Goal: Book appointment/travel/reservation

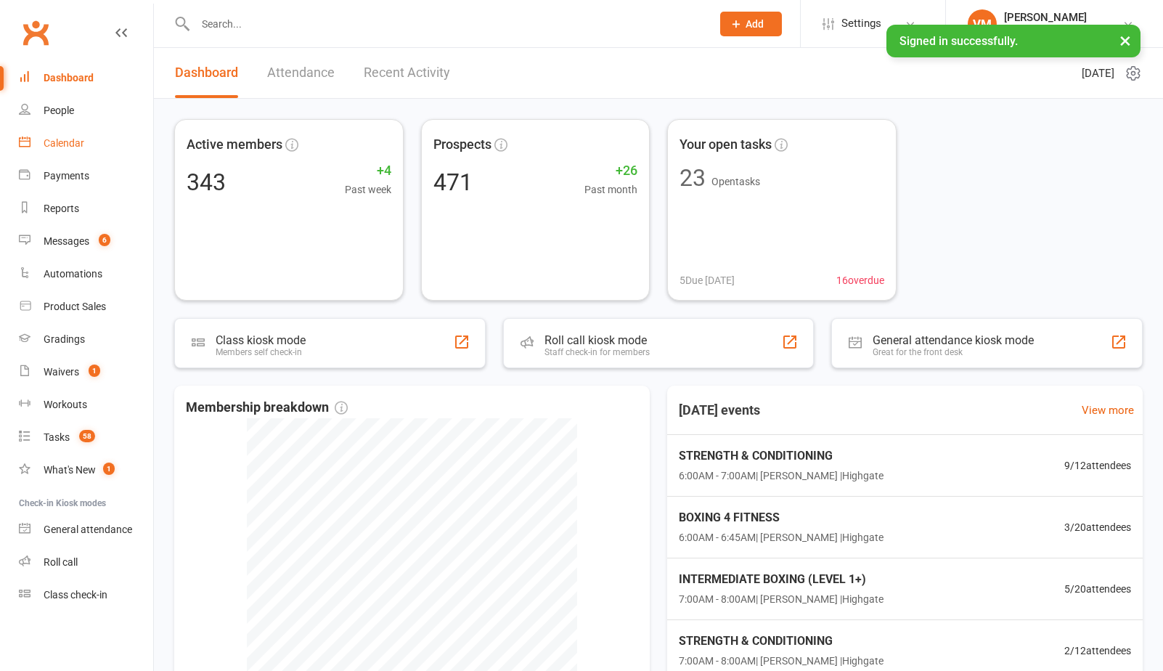
click at [86, 143] on link "Calendar" at bounding box center [86, 143] width 134 height 33
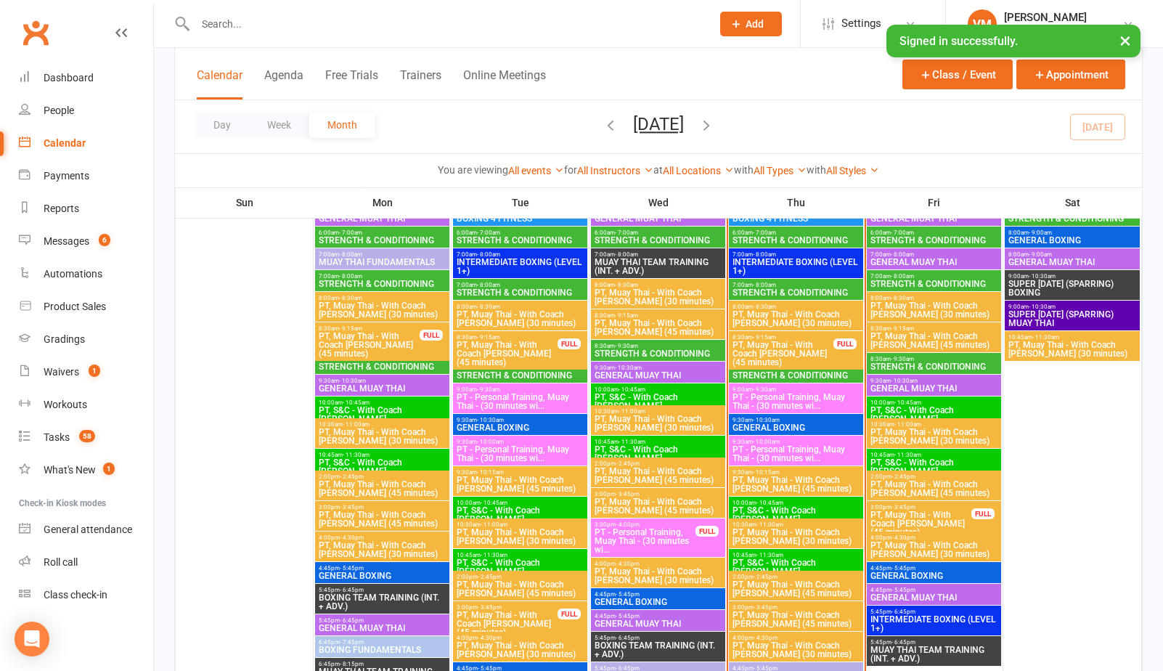
scroll to position [734, 0]
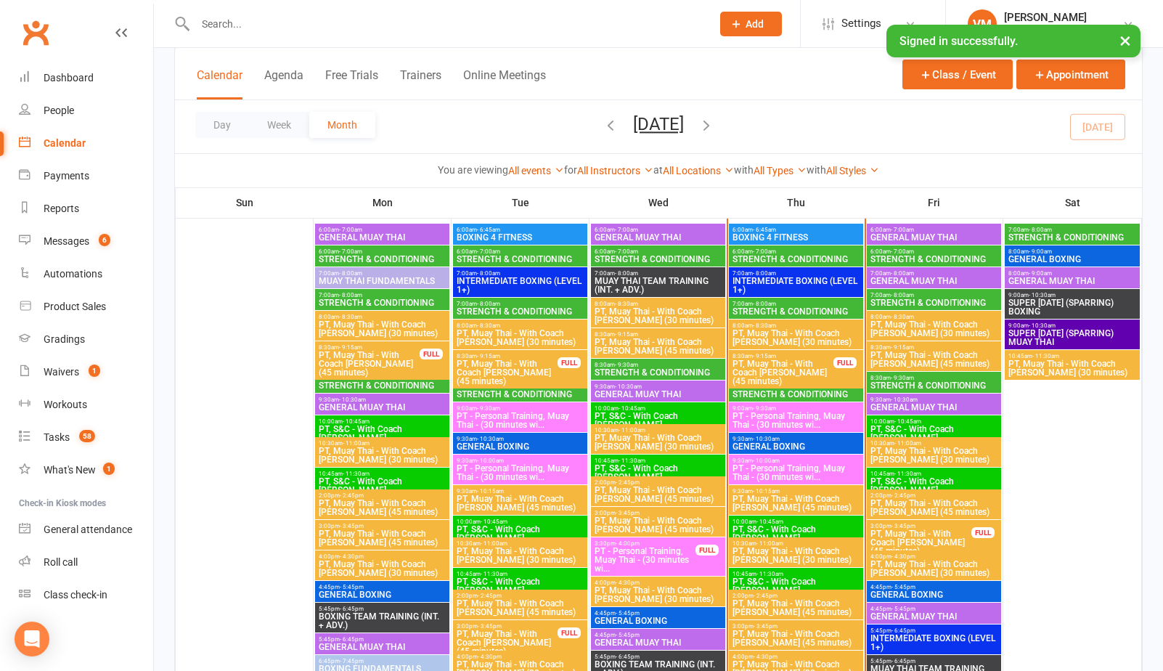
click at [784, 251] on span "6:00am - 7:00am" at bounding box center [795, 251] width 128 height 7
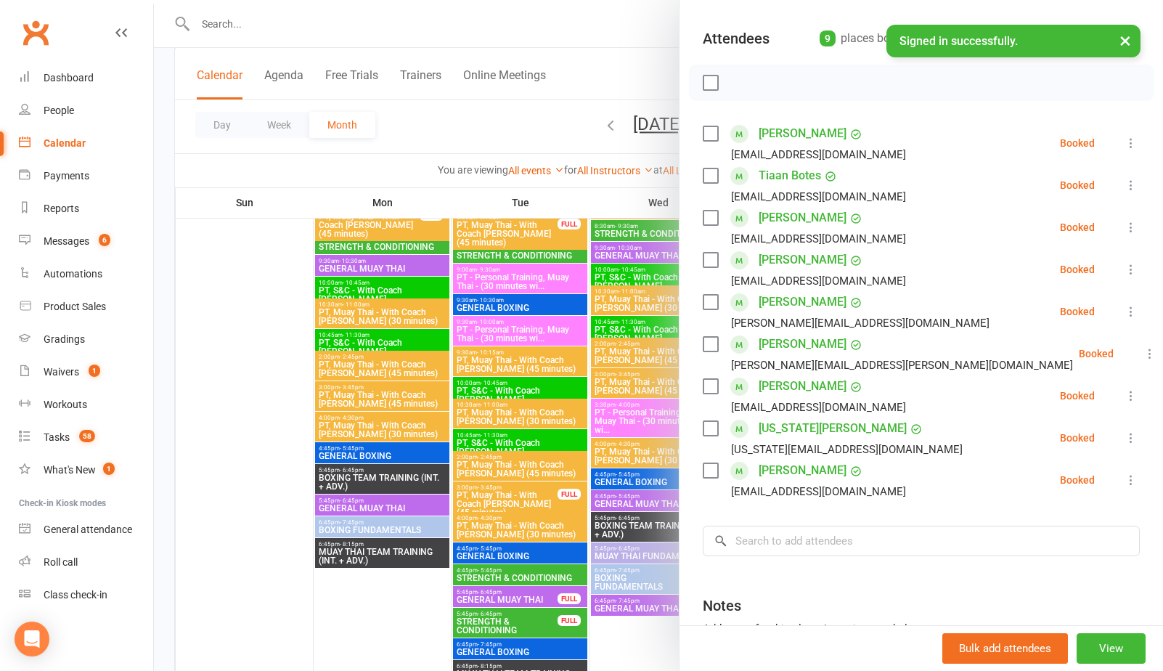
scroll to position [144, 0]
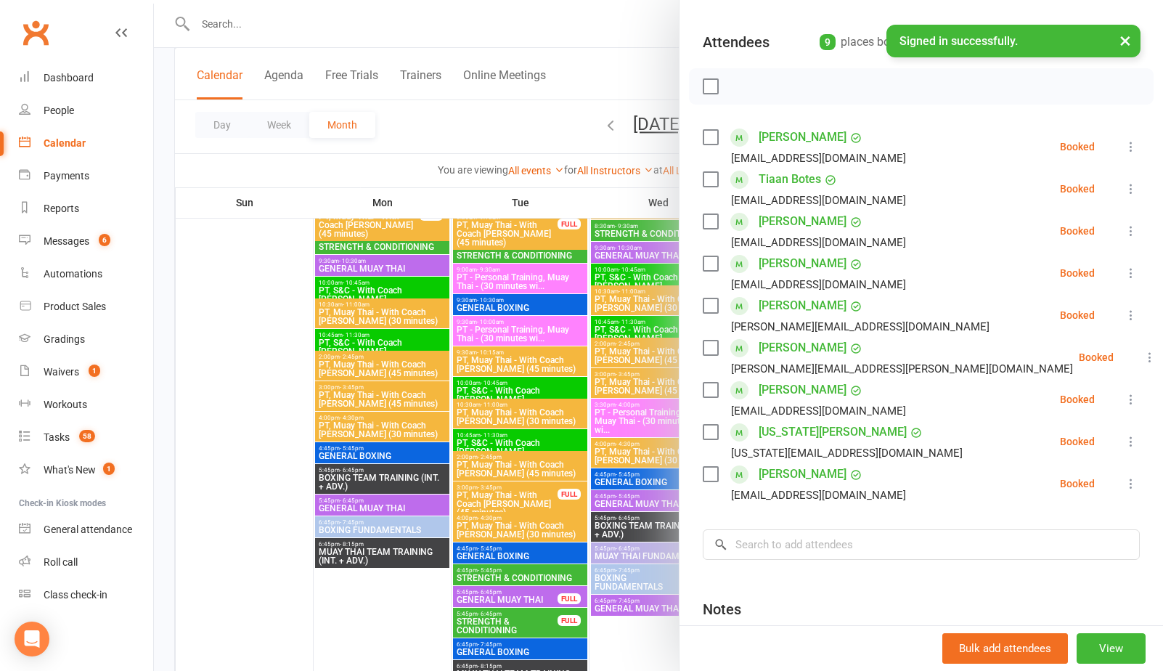
click at [711, 477] on label at bounding box center [709, 474] width 15 height 15
click at [711, 432] on label at bounding box center [709, 432] width 15 height 15
click at [711, 393] on label at bounding box center [709, 389] width 15 height 15
click at [712, 304] on label at bounding box center [709, 305] width 15 height 15
click at [713, 223] on label at bounding box center [709, 221] width 15 height 15
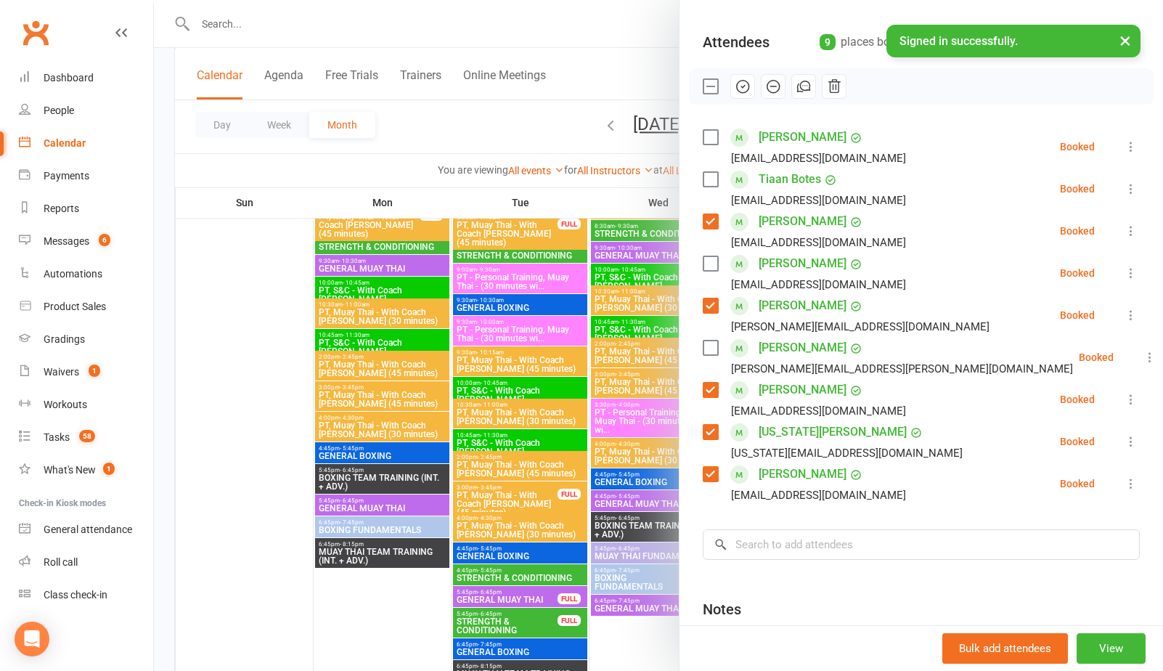
click at [713, 176] on label at bounding box center [709, 179] width 15 height 15
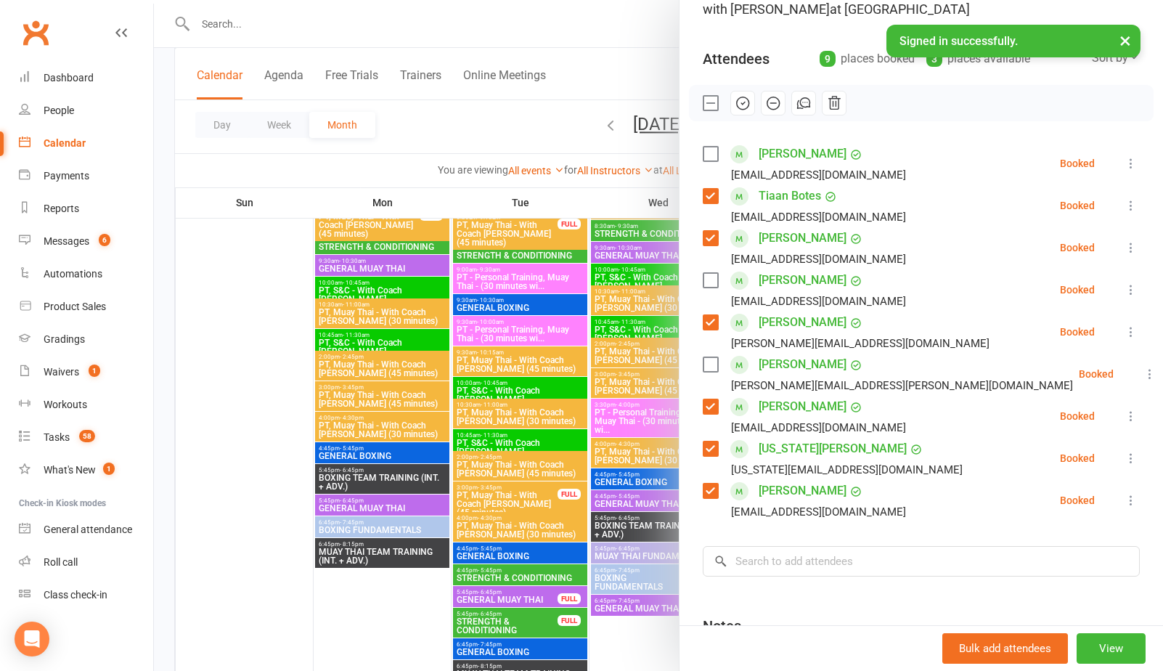
scroll to position [109, 0]
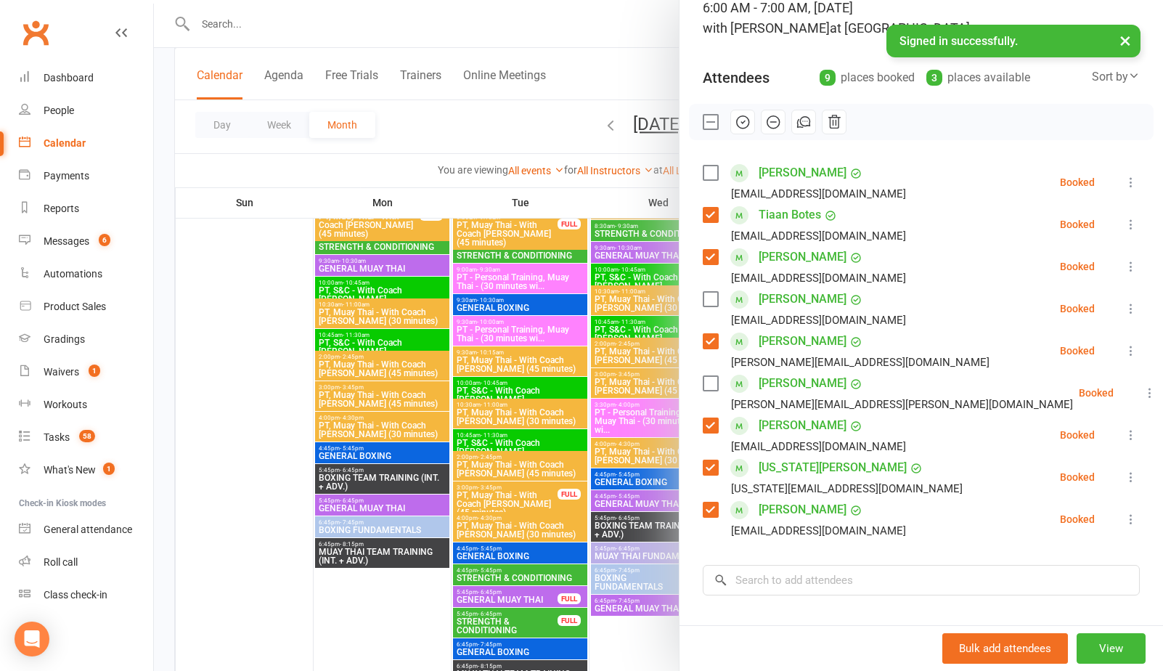
click at [743, 118] on icon "button" at bounding box center [742, 122] width 16 height 16
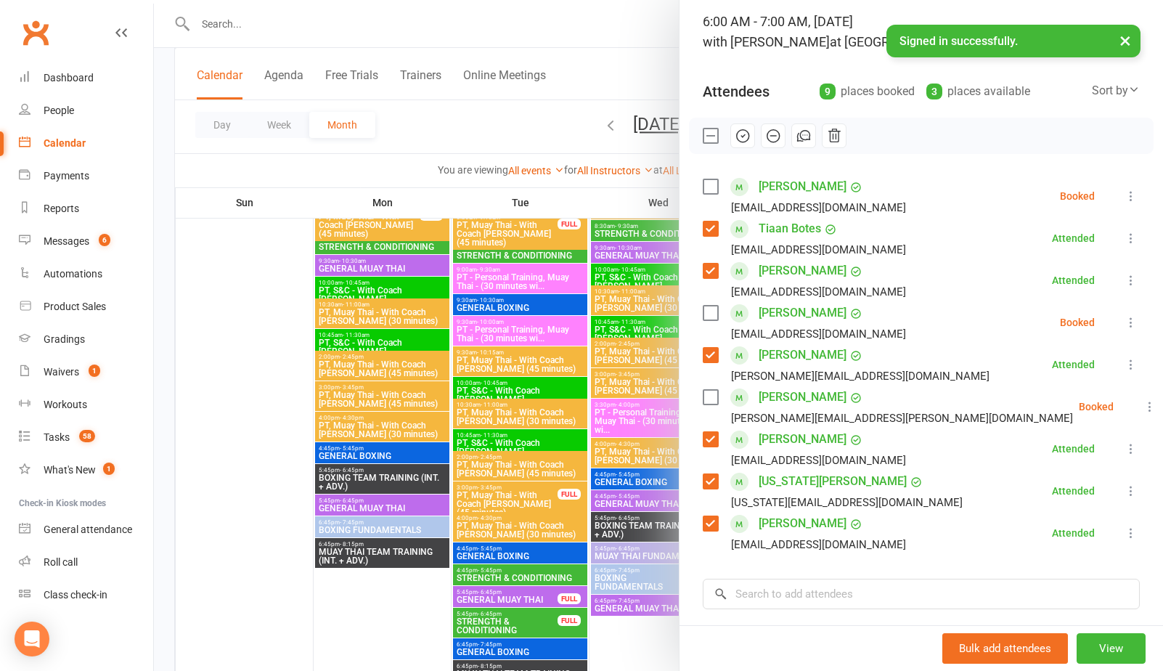
scroll to position [103, 0]
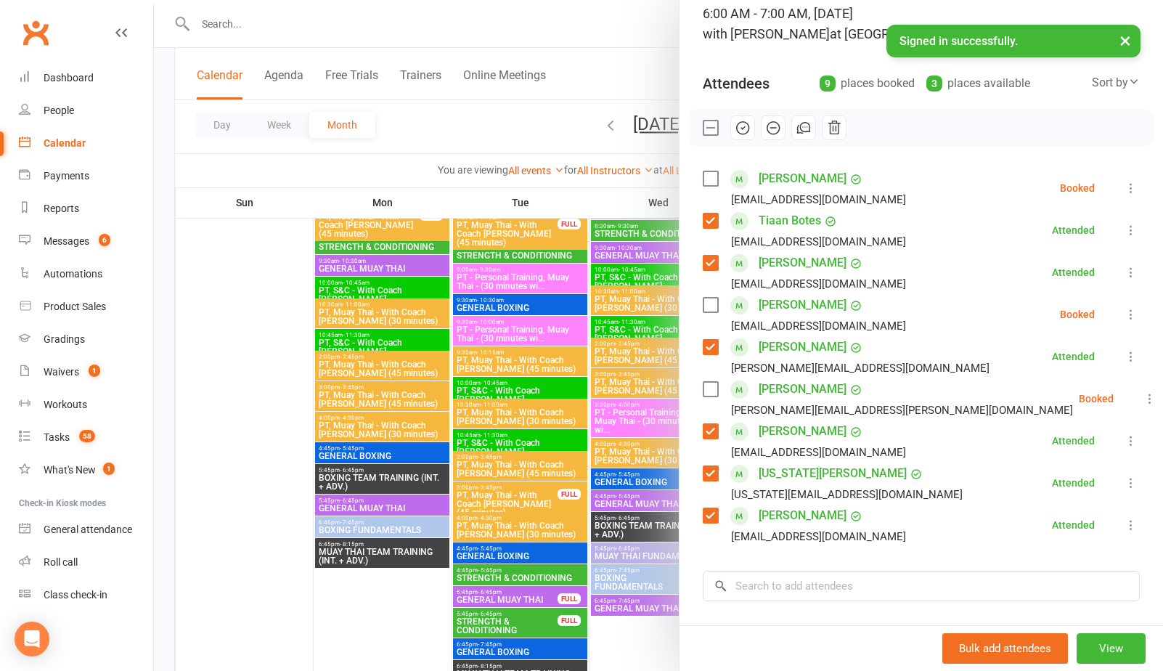
click at [703, 173] on label at bounding box center [709, 178] width 15 height 15
click at [743, 126] on icon "button" at bounding box center [743, 127] width 2 height 2
click at [710, 125] on label at bounding box center [709, 127] width 15 height 15
click at [705, 303] on label at bounding box center [709, 305] width 15 height 15
click at [739, 128] on icon "button" at bounding box center [742, 128] width 16 height 16
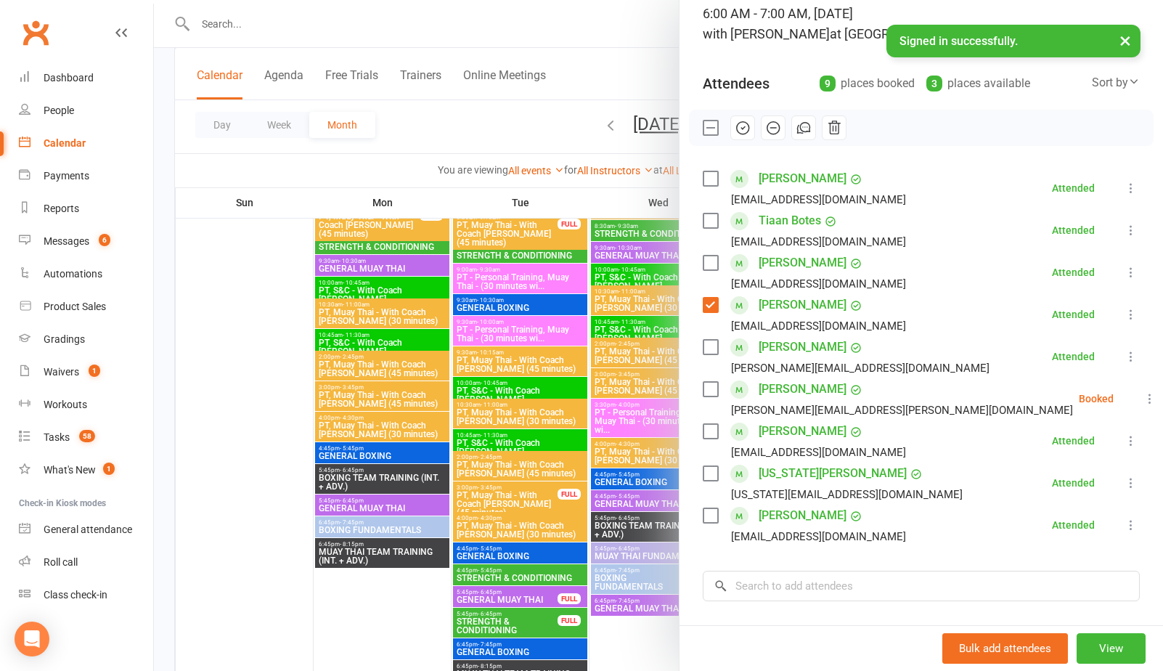
click at [711, 302] on label at bounding box center [709, 305] width 15 height 15
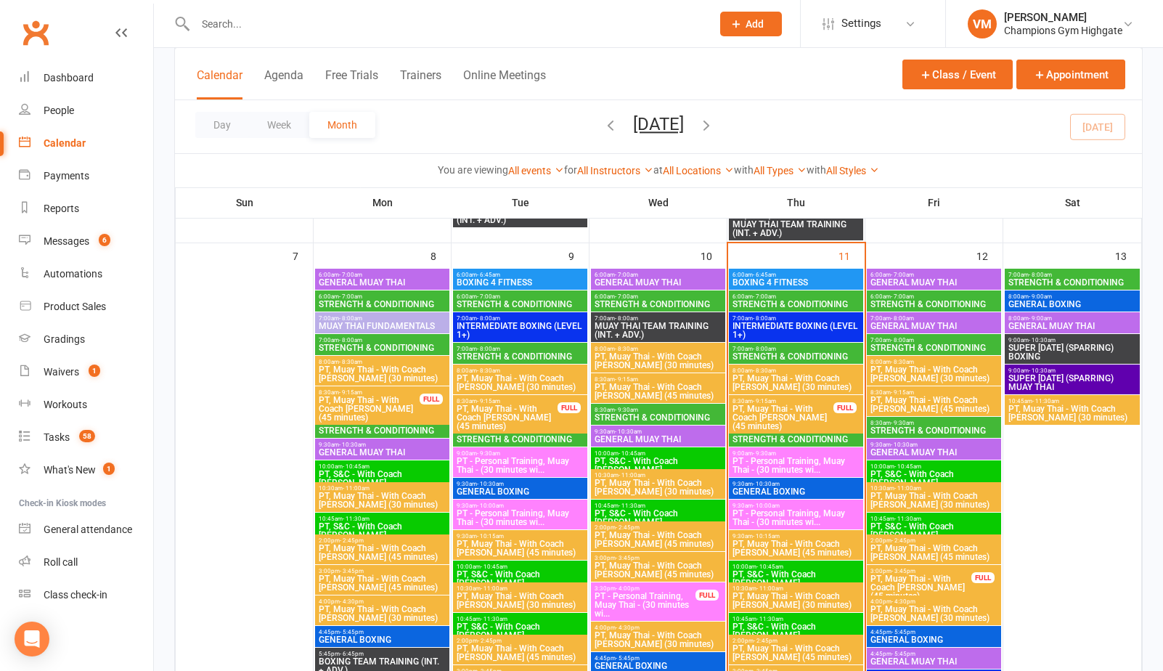
scroll to position [687, 0]
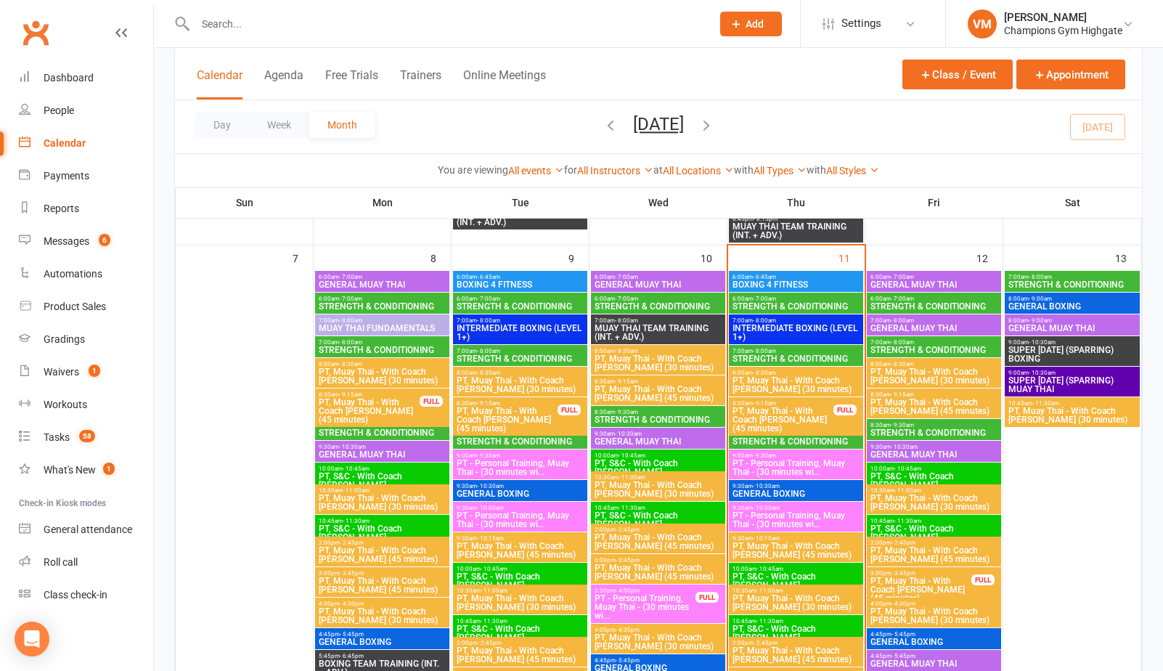
click at [781, 299] on span "6:00am - 7:00am" at bounding box center [795, 298] width 128 height 7
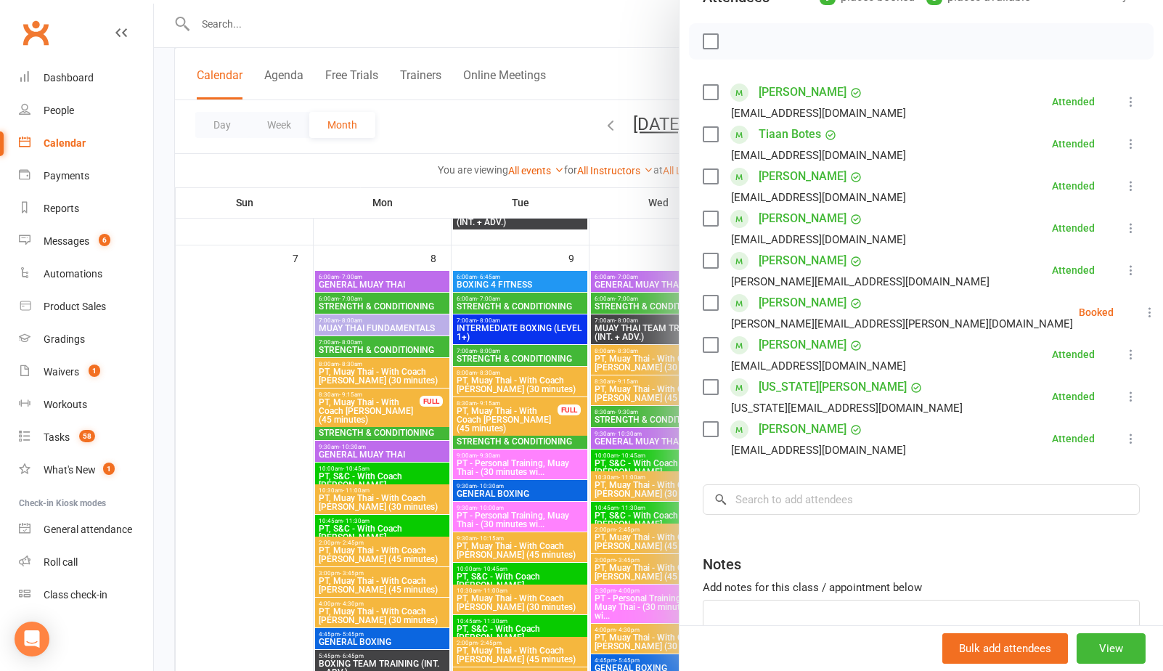
scroll to position [200, 0]
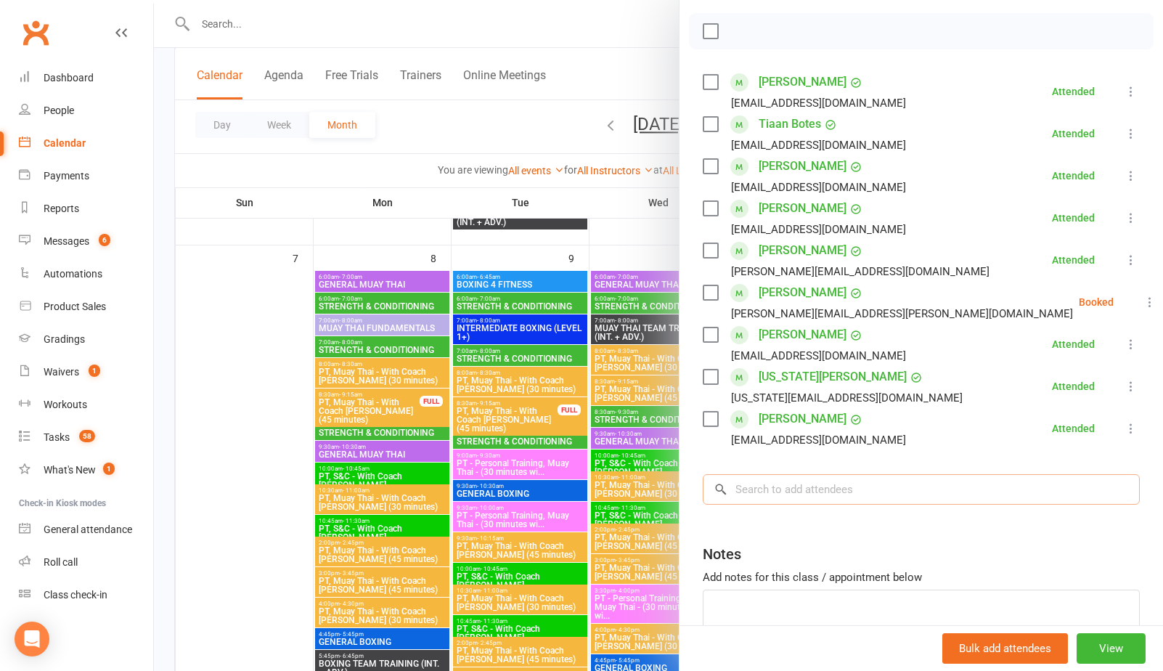
click at [799, 486] on input "search" at bounding box center [920, 489] width 437 height 30
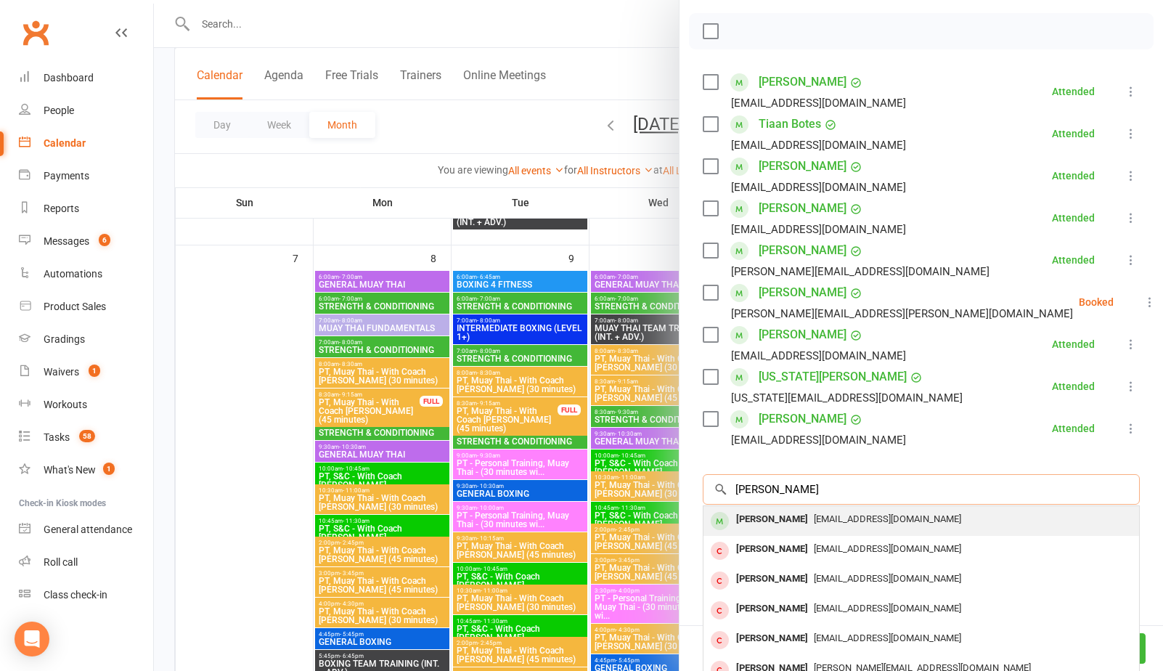
type input "bryan orti"
click at [813, 524] on span "brayancamilobeta4319@gmail.com" at bounding box center [886, 518] width 147 height 11
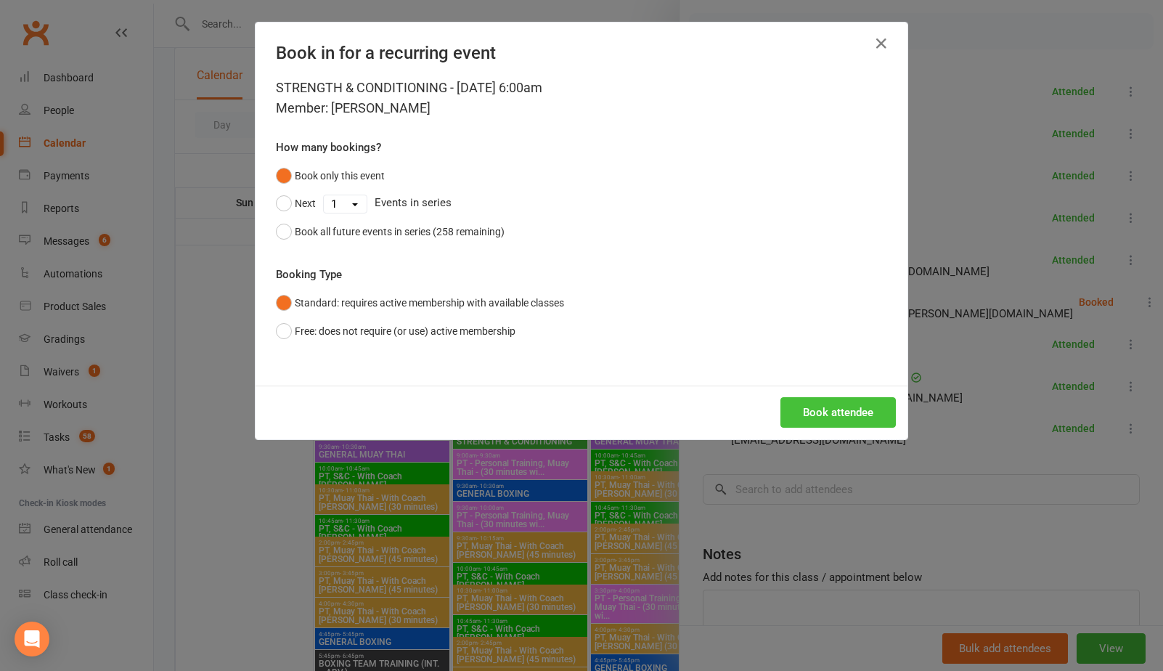
click at [819, 418] on button "Book attendee" at bounding box center [837, 412] width 115 height 30
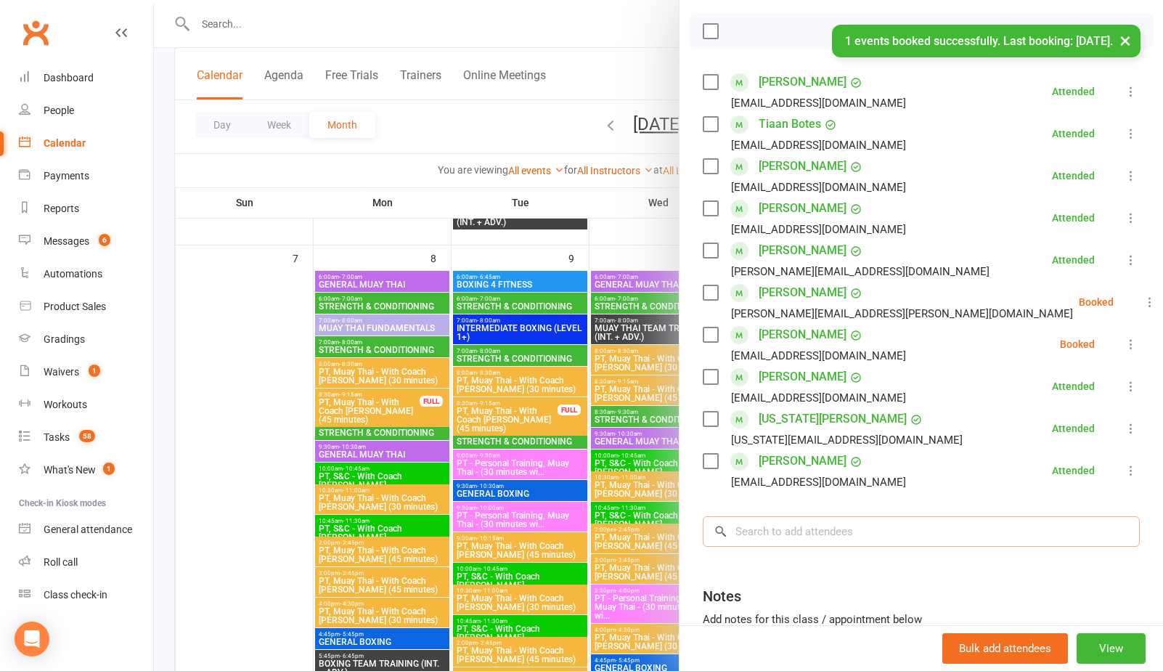
click at [771, 529] on input "search" at bounding box center [920, 531] width 437 height 30
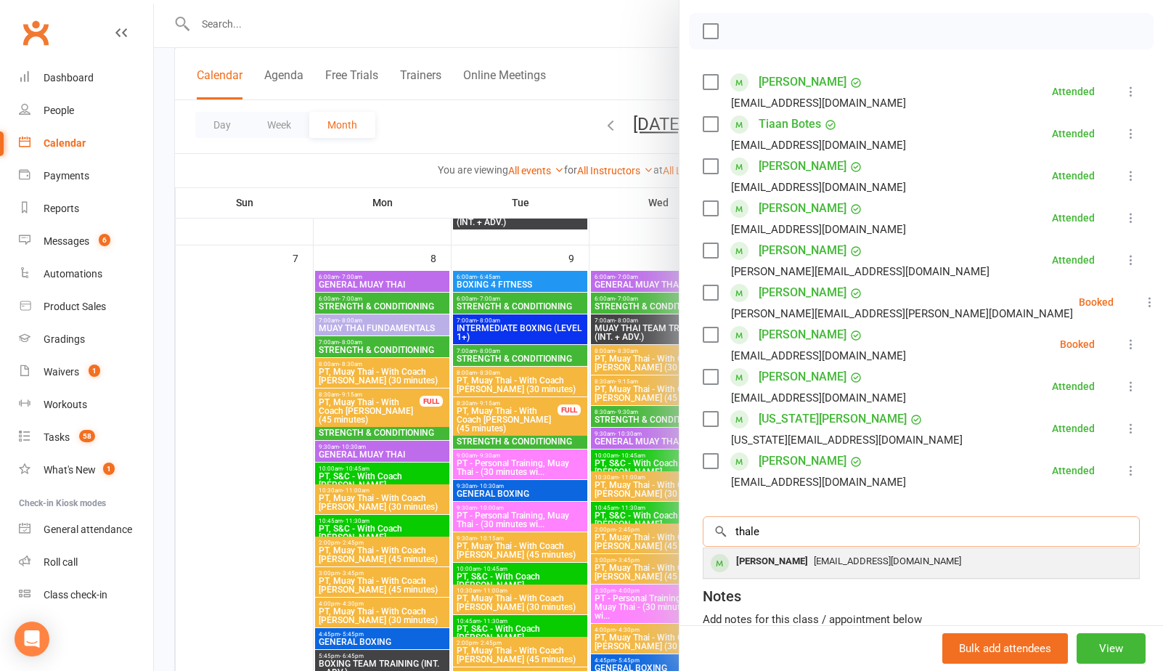
type input "thale"
click at [804, 565] on div "Thales Ferreira" at bounding box center [771, 561] width 83 height 21
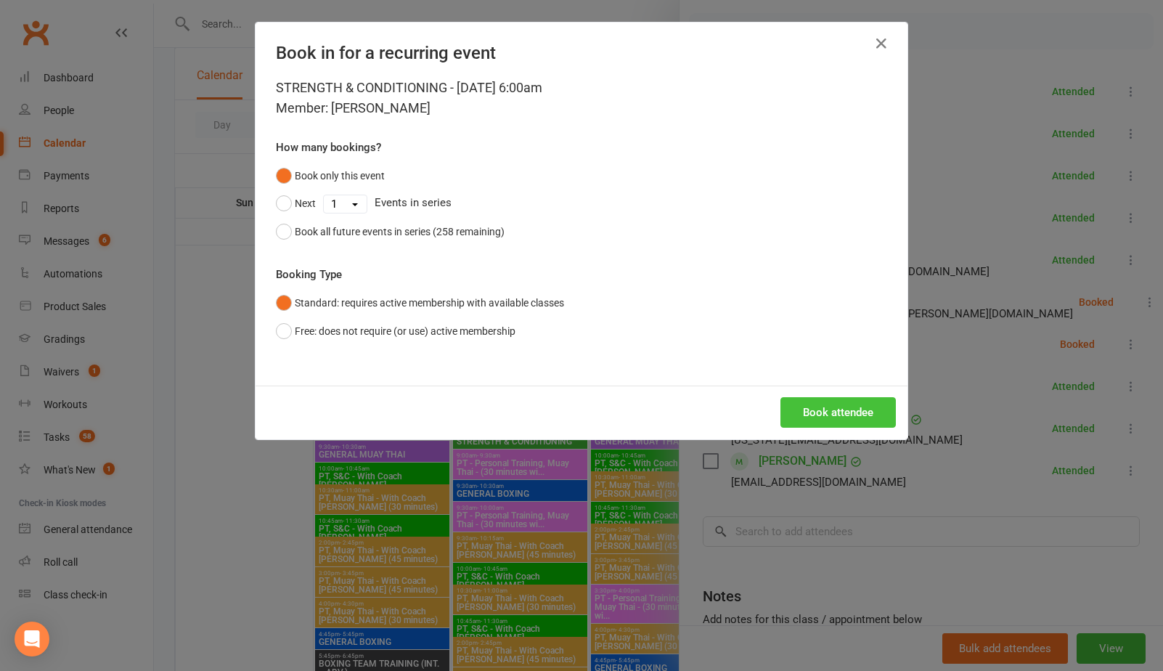
click at [832, 419] on button "Book attendee" at bounding box center [837, 412] width 115 height 30
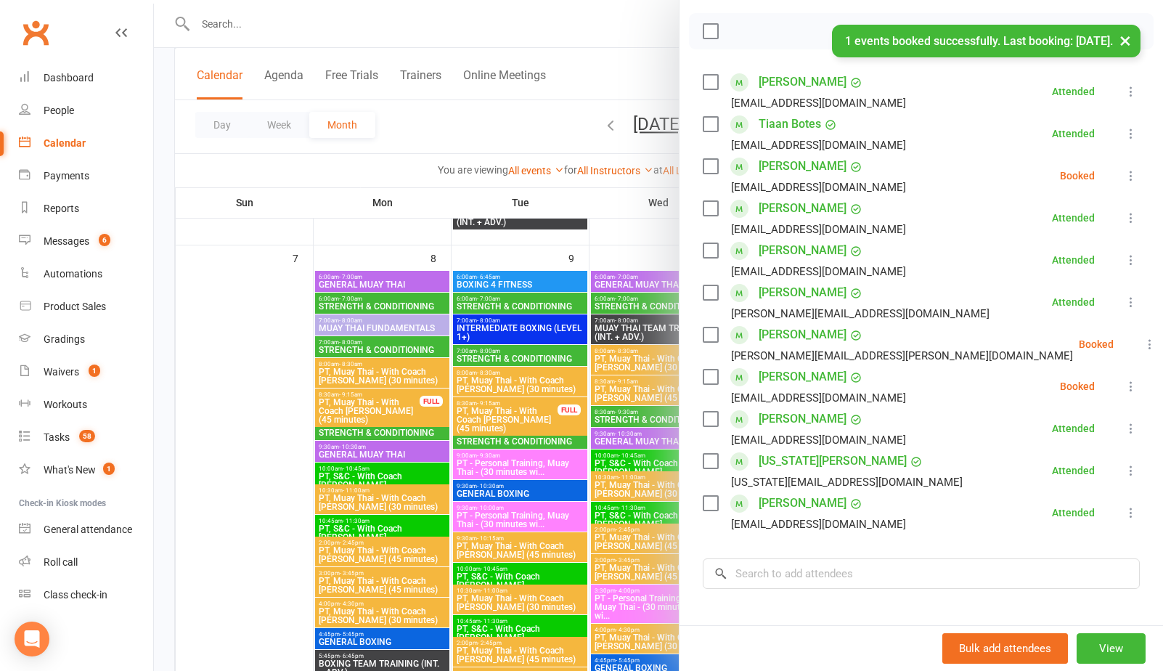
click at [715, 170] on label at bounding box center [709, 166] width 15 height 15
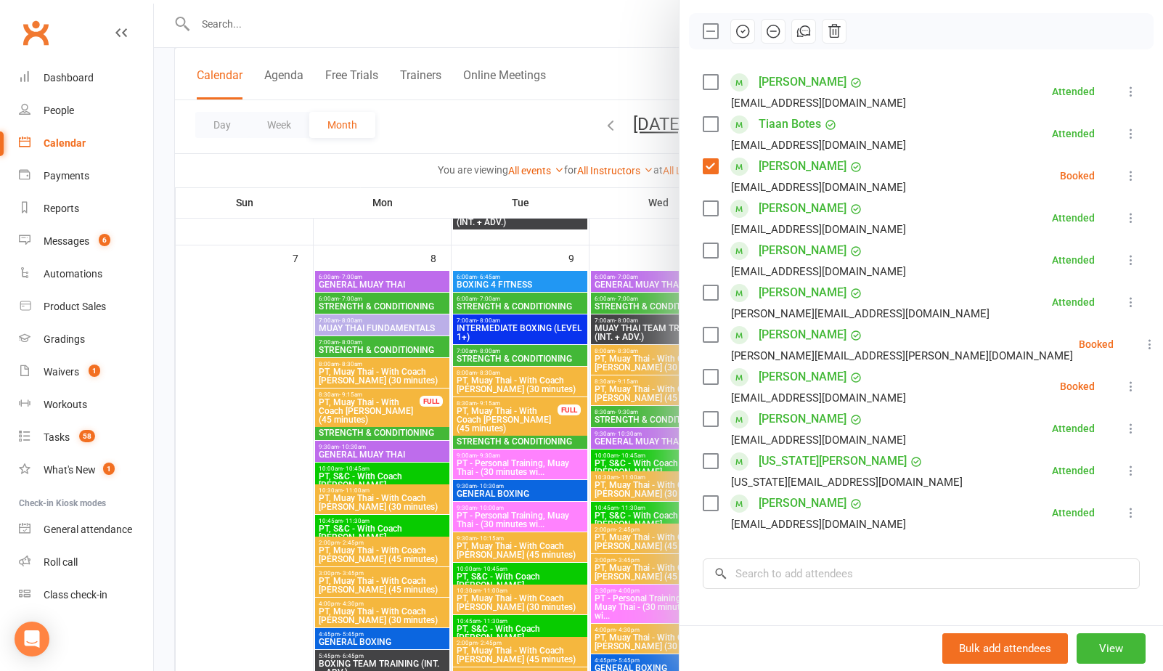
click at [745, 31] on icon "button" at bounding box center [742, 31] width 16 height 16
click at [711, 370] on label at bounding box center [709, 376] width 15 height 15
click at [742, 29] on icon "button" at bounding box center [742, 31] width 16 height 16
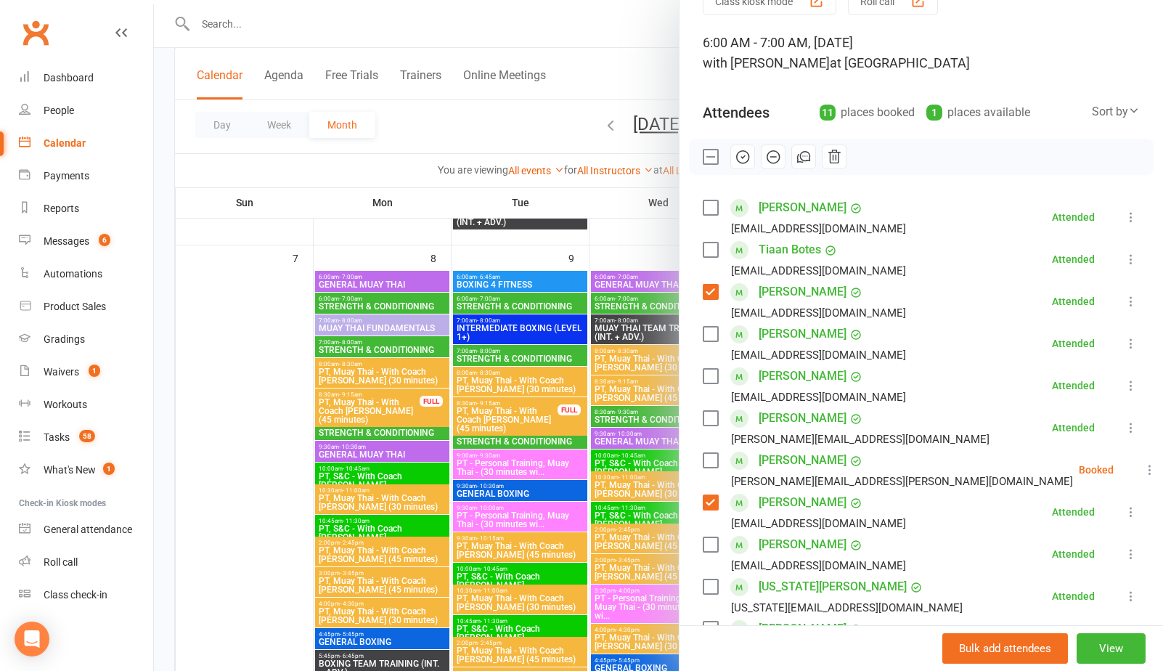
scroll to position [80, 0]
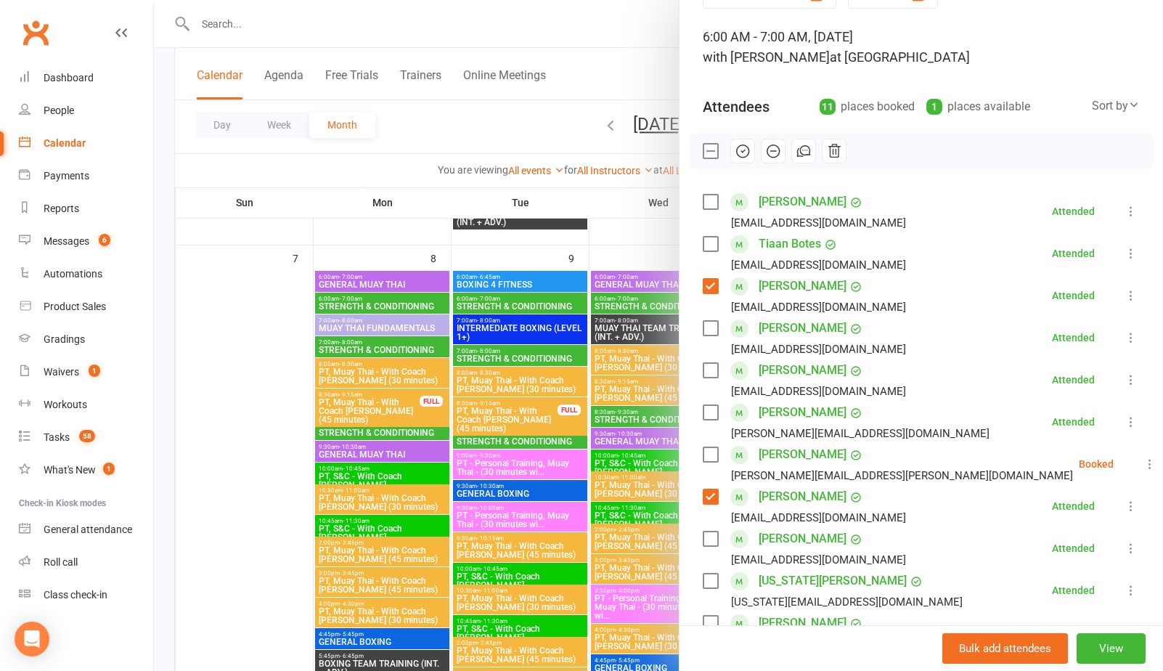
click at [713, 495] on label at bounding box center [709, 496] width 15 height 15
click at [710, 291] on label at bounding box center [709, 286] width 15 height 15
click at [530, 354] on div at bounding box center [658, 335] width 1009 height 671
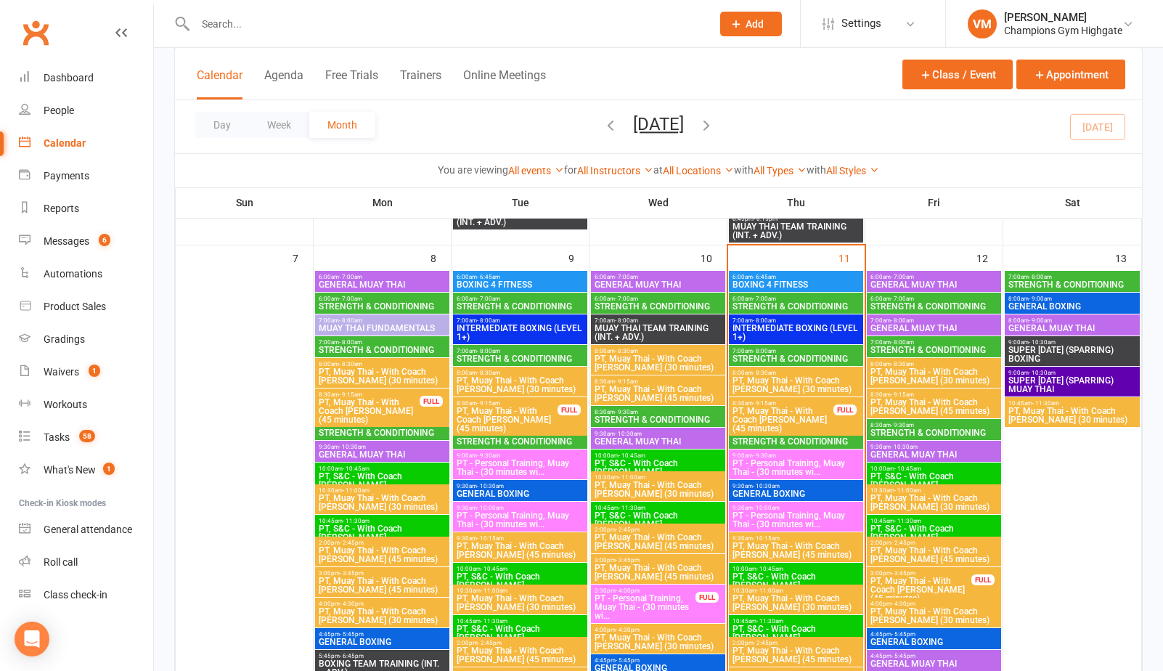
click at [784, 351] on span "7:00am - 8:00am" at bounding box center [795, 351] width 128 height 7
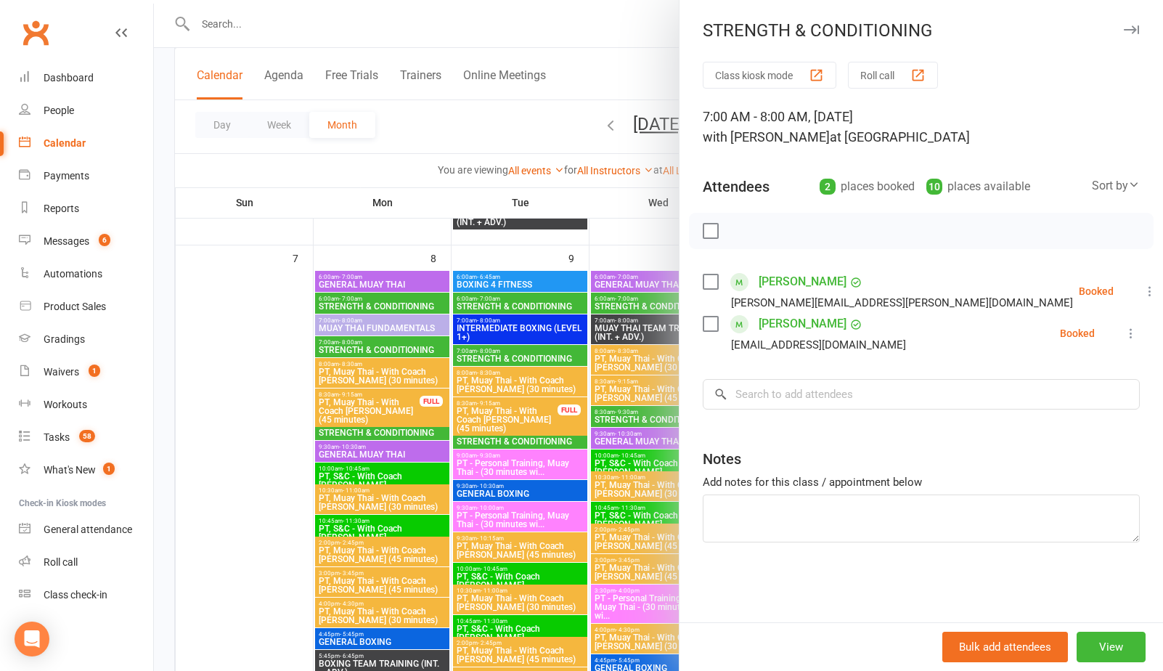
click at [576, 422] on div at bounding box center [658, 335] width 1009 height 671
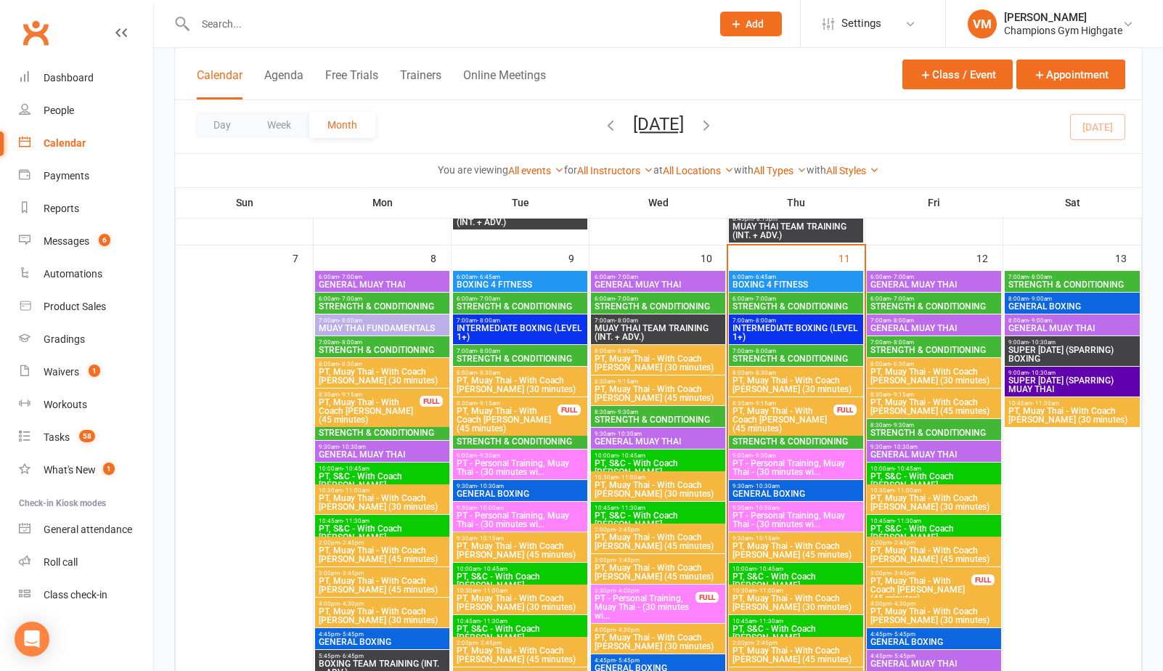
click at [814, 435] on span "8:30am - 9:30am" at bounding box center [795, 433] width 128 height 7
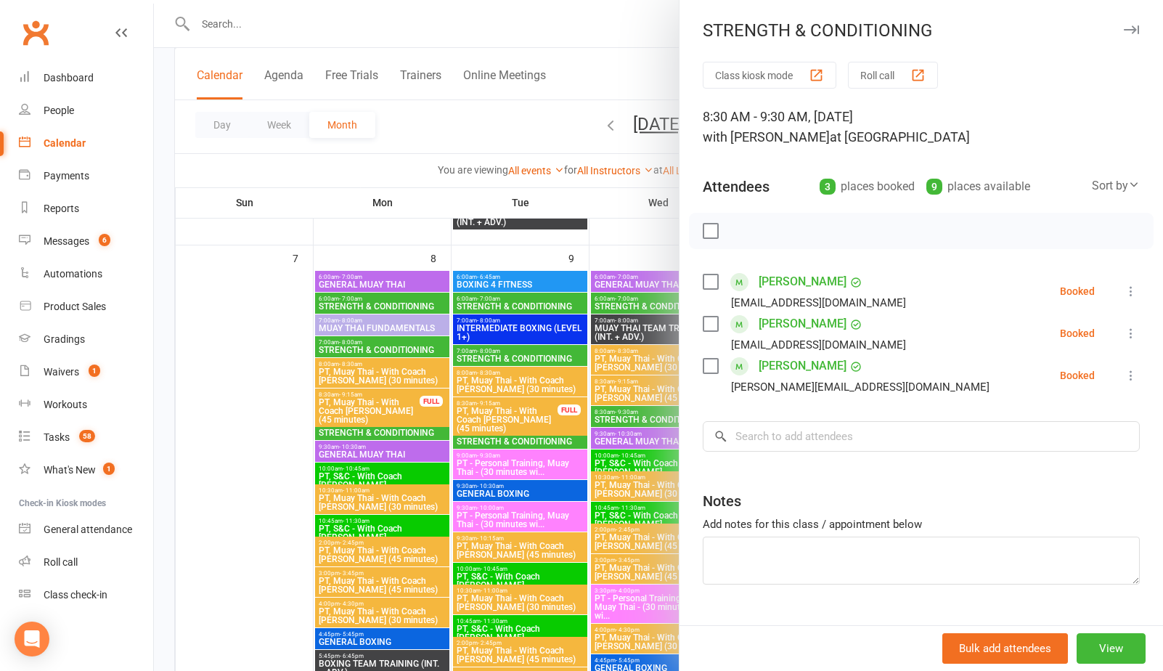
click at [565, 493] on div at bounding box center [658, 335] width 1009 height 671
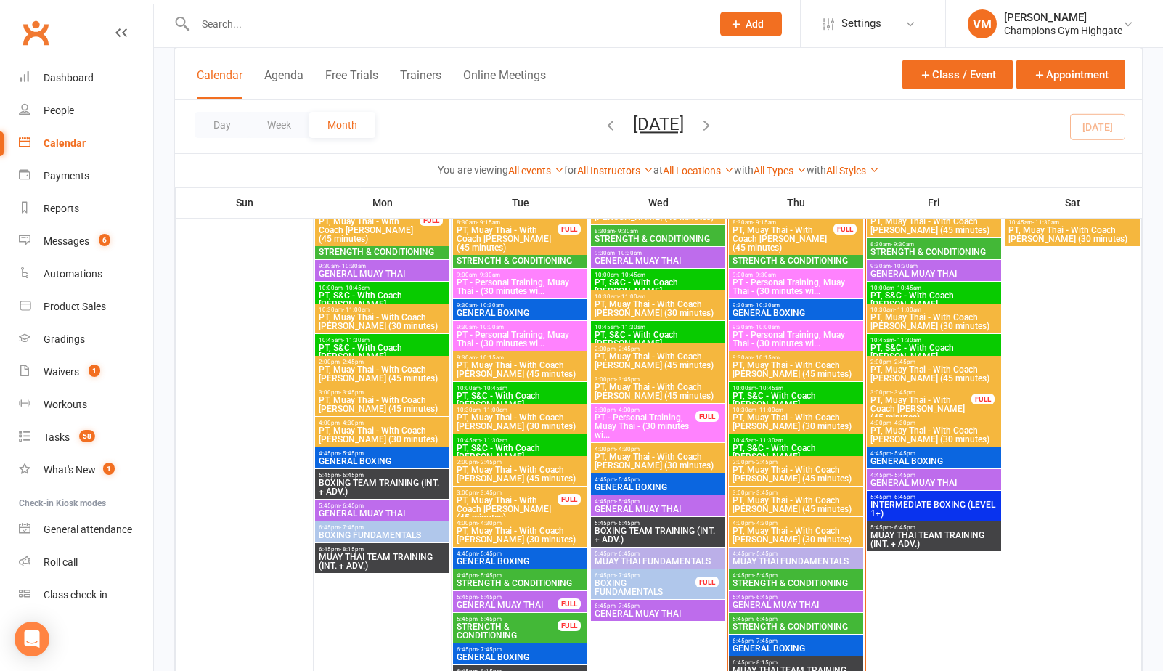
scroll to position [885, 0]
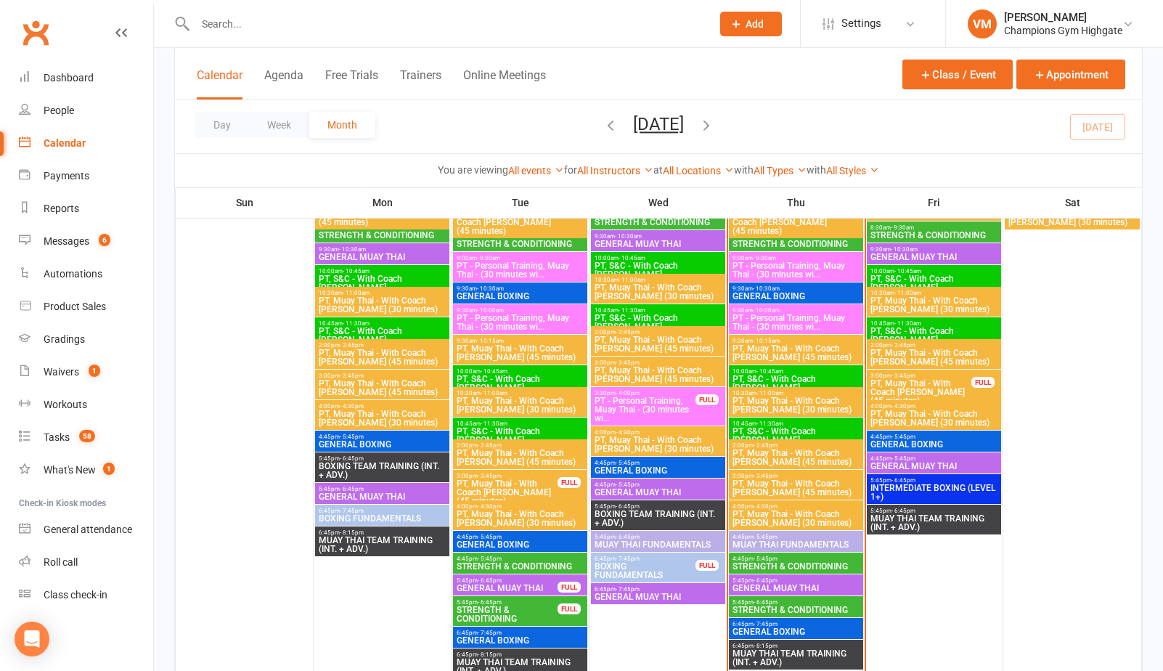
click at [781, 555] on span "4:45pm - 5:45pm" at bounding box center [795, 558] width 128 height 7
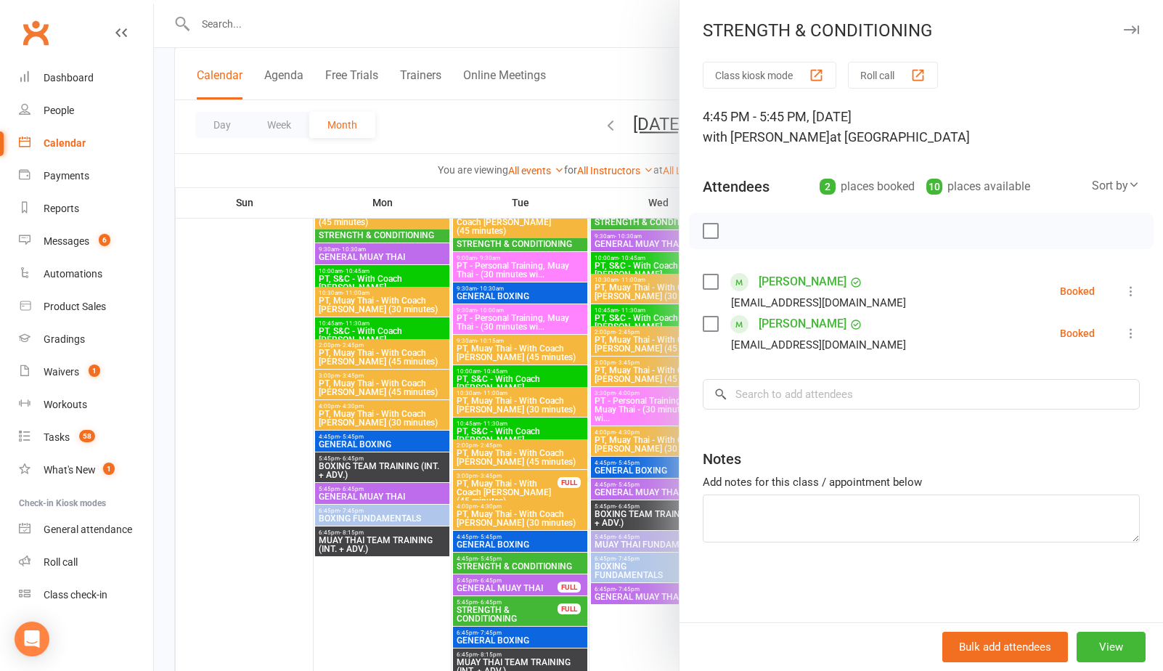
click at [578, 517] on div at bounding box center [658, 335] width 1009 height 671
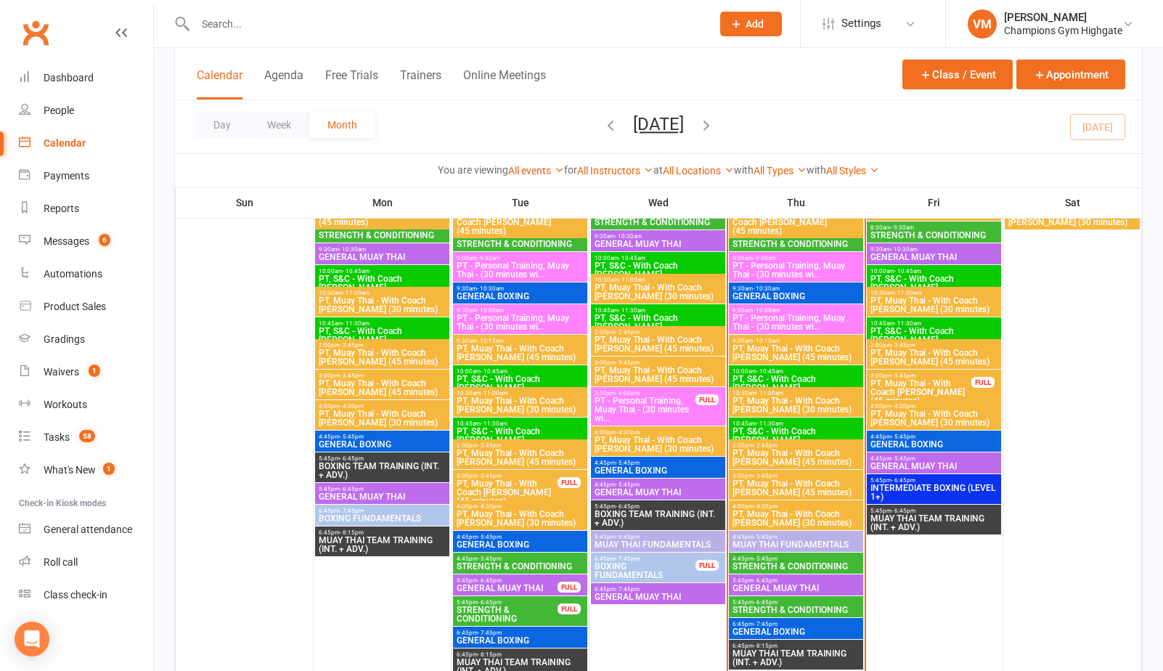
click at [771, 605] on span "STRENGTH & CONDITIONING" at bounding box center [795, 609] width 128 height 9
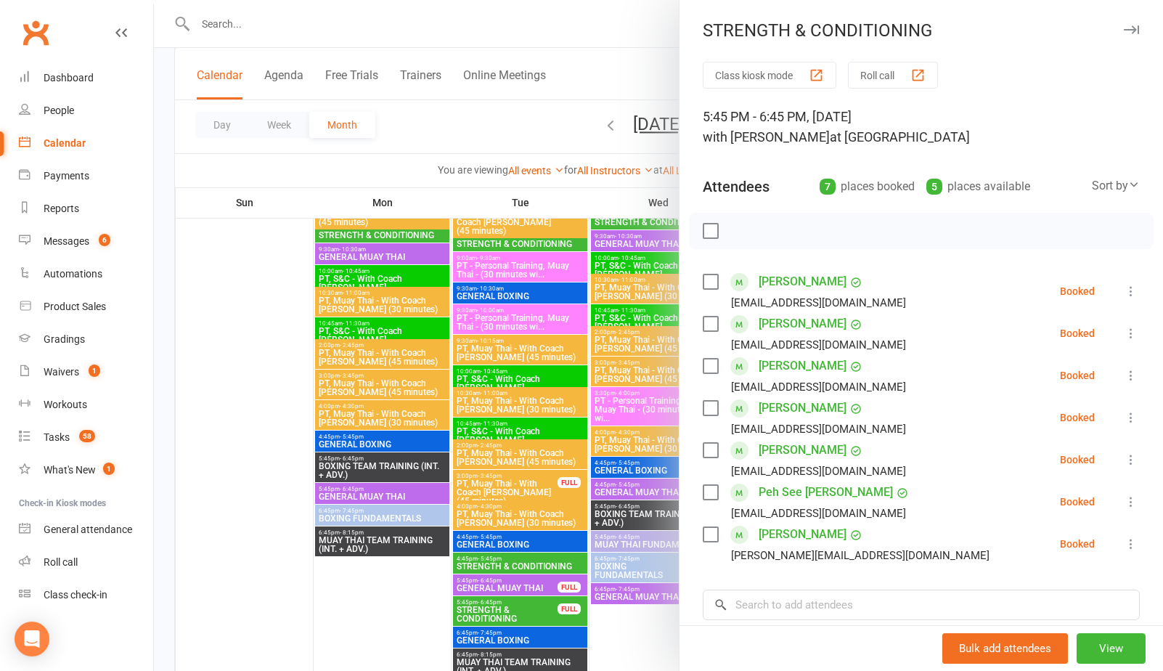
click at [623, 642] on div at bounding box center [658, 335] width 1009 height 671
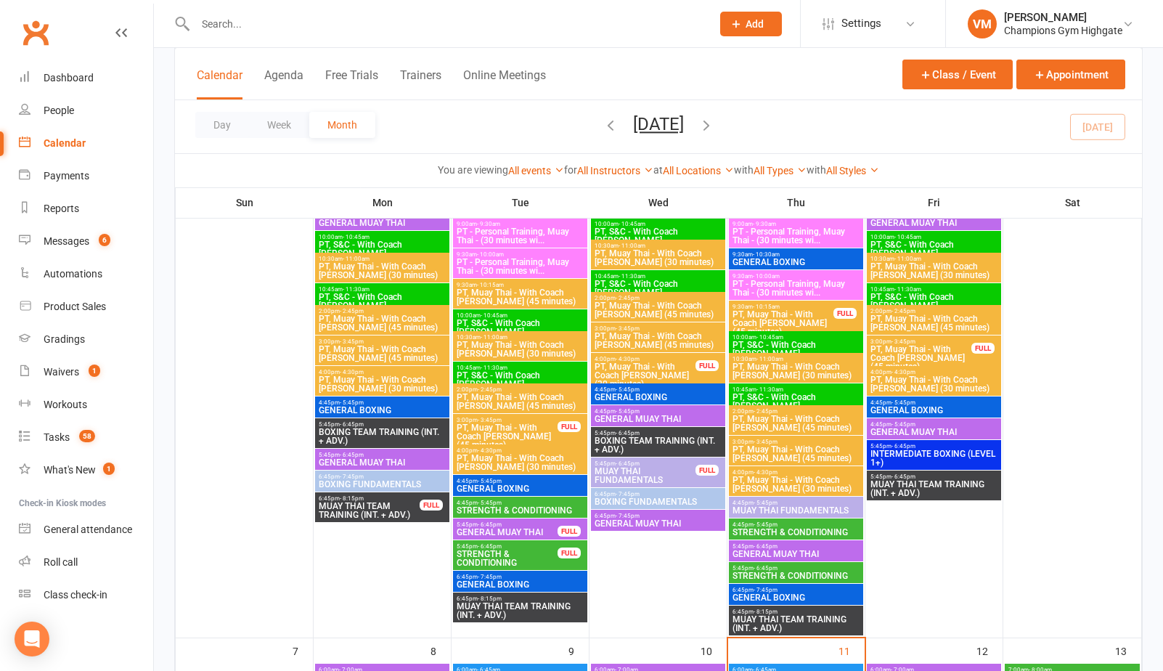
scroll to position [294, 0]
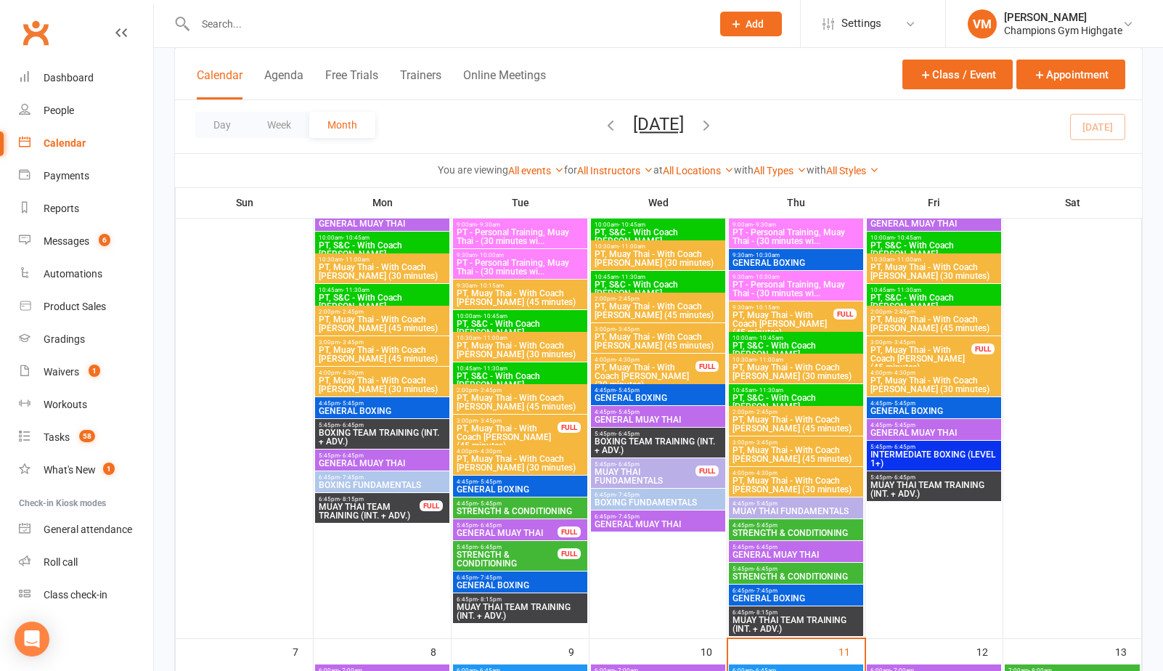
click at [766, 569] on span "- 6:45pm" at bounding box center [765, 568] width 24 height 7
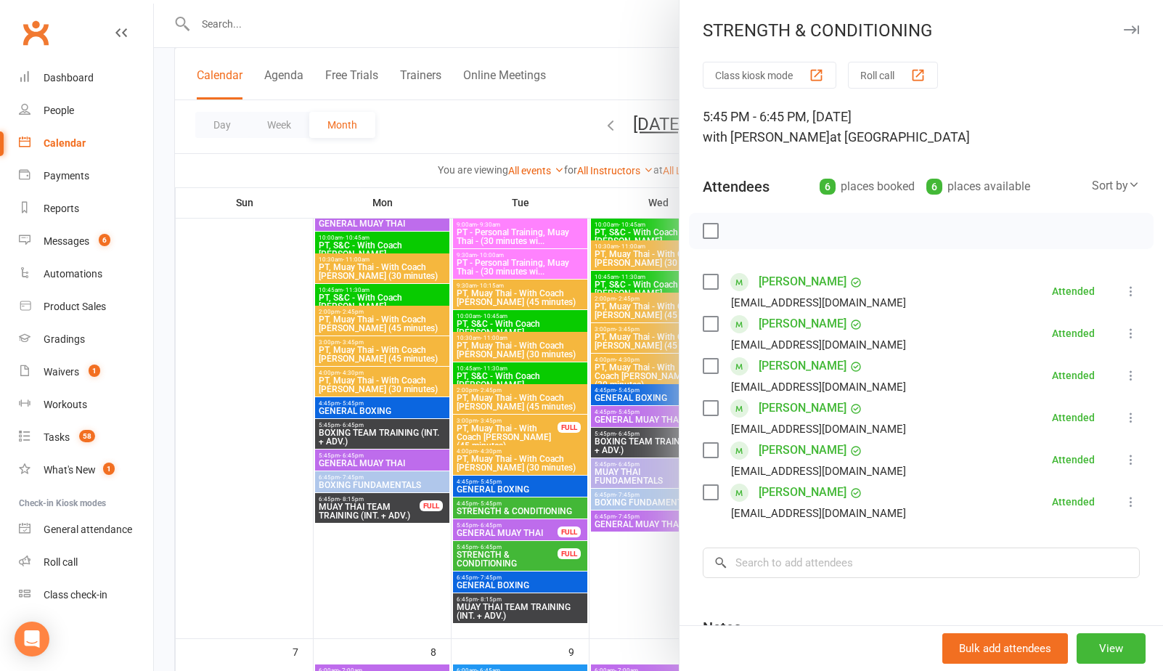
click at [627, 573] on div at bounding box center [658, 335] width 1009 height 671
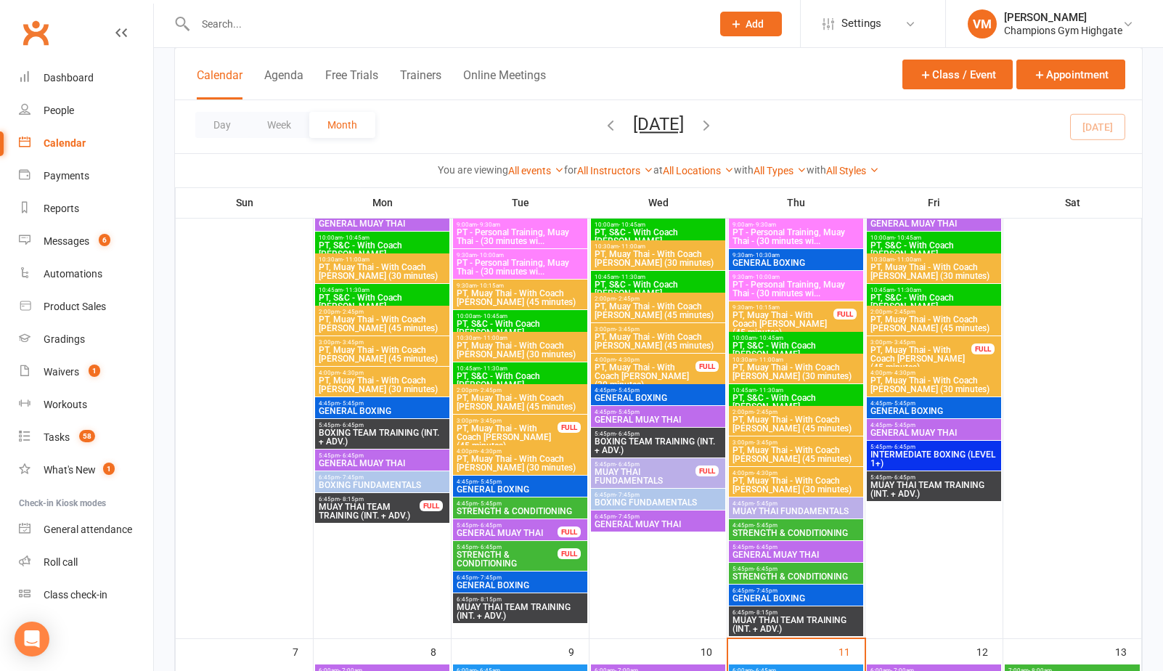
click at [775, 572] on span "STRENGTH & CONDITIONING" at bounding box center [795, 576] width 128 height 9
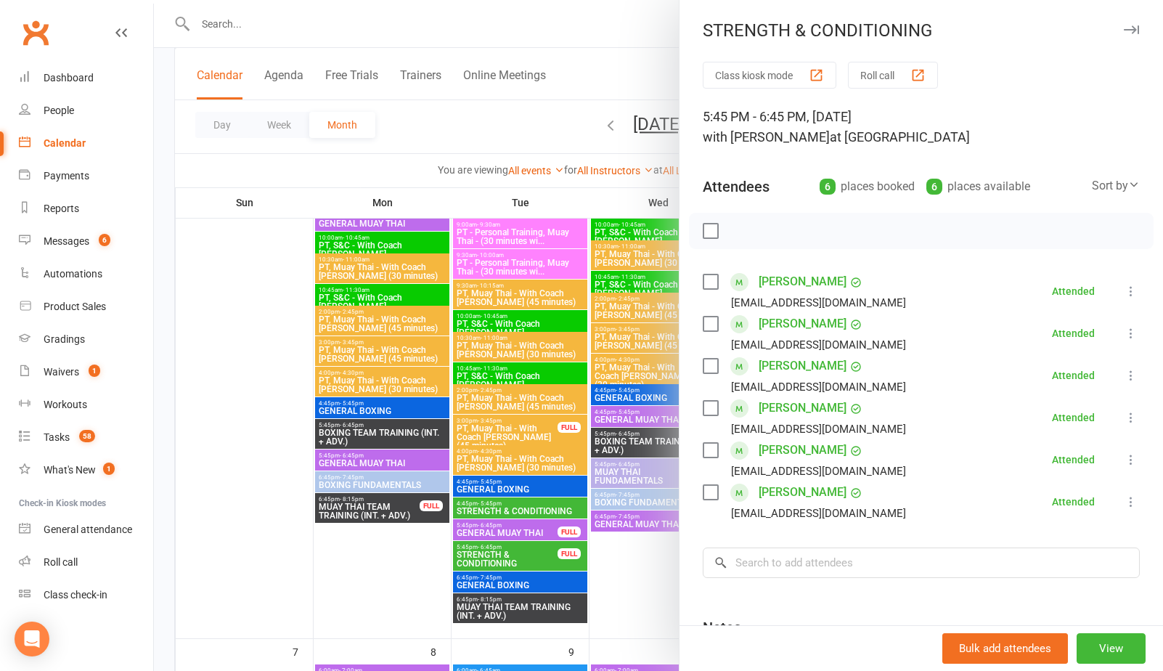
click at [653, 575] on div at bounding box center [658, 335] width 1009 height 671
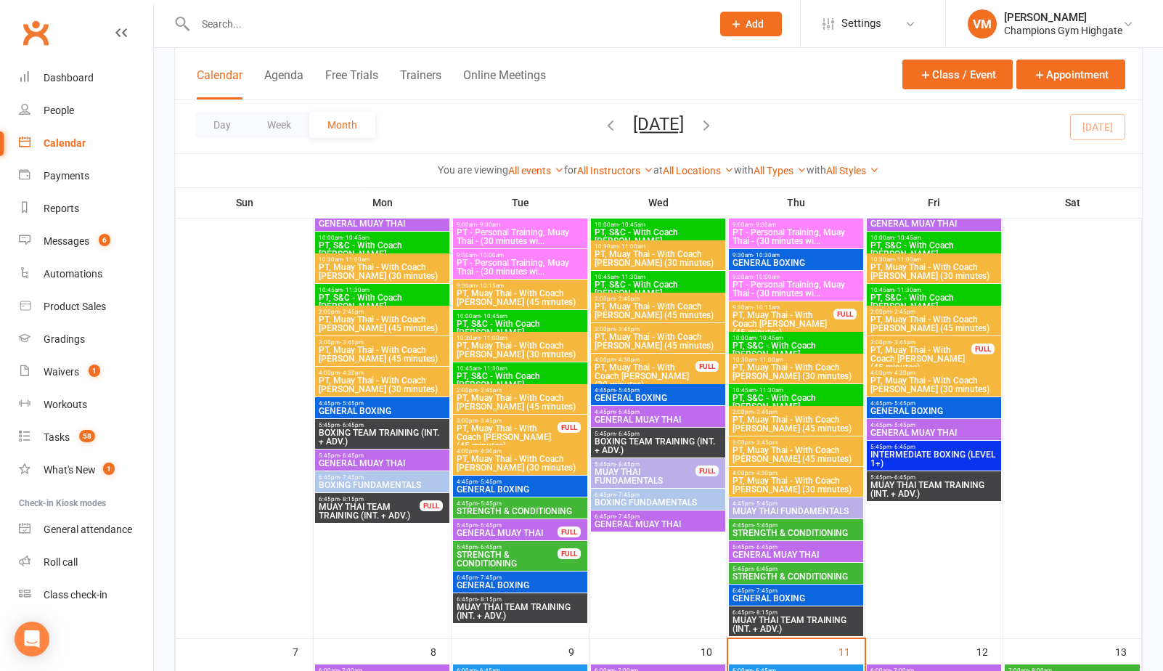
click at [784, 534] on span "STRENGTH & CONDITIONING" at bounding box center [795, 532] width 128 height 9
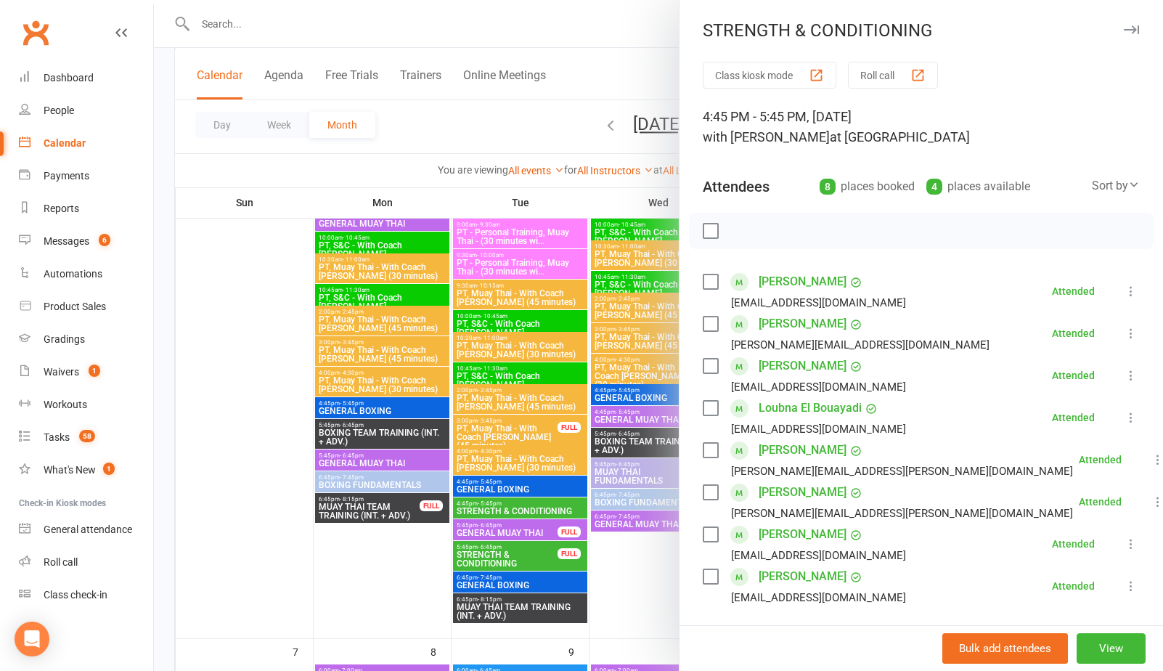
click at [644, 567] on div at bounding box center [658, 335] width 1009 height 671
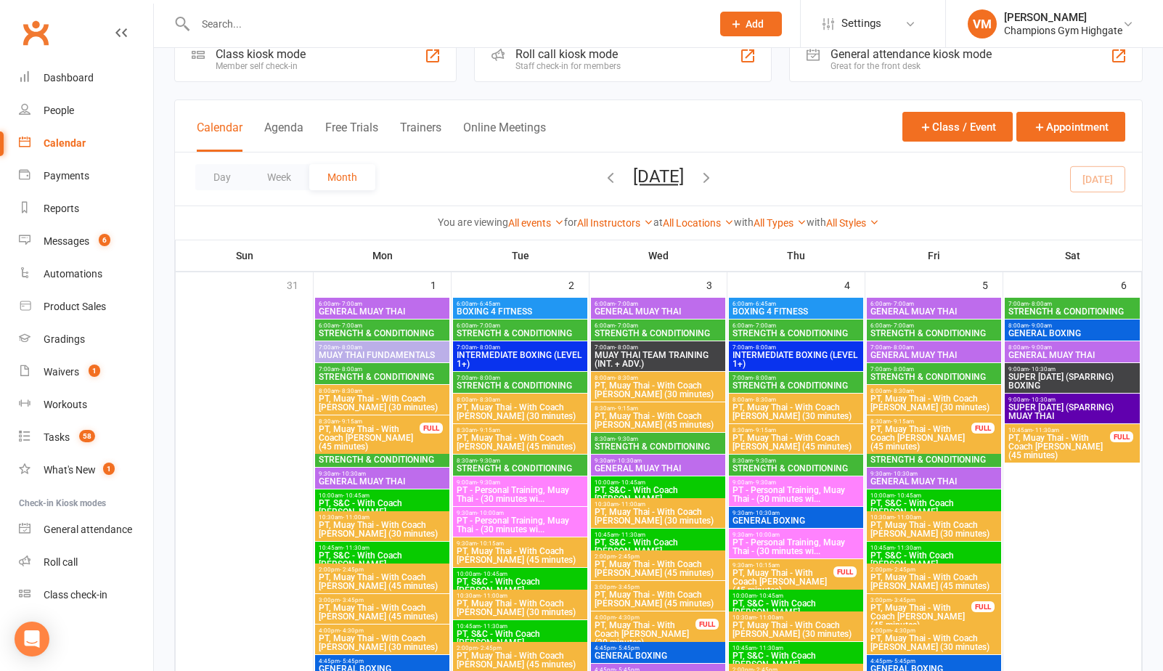
scroll to position [33, 0]
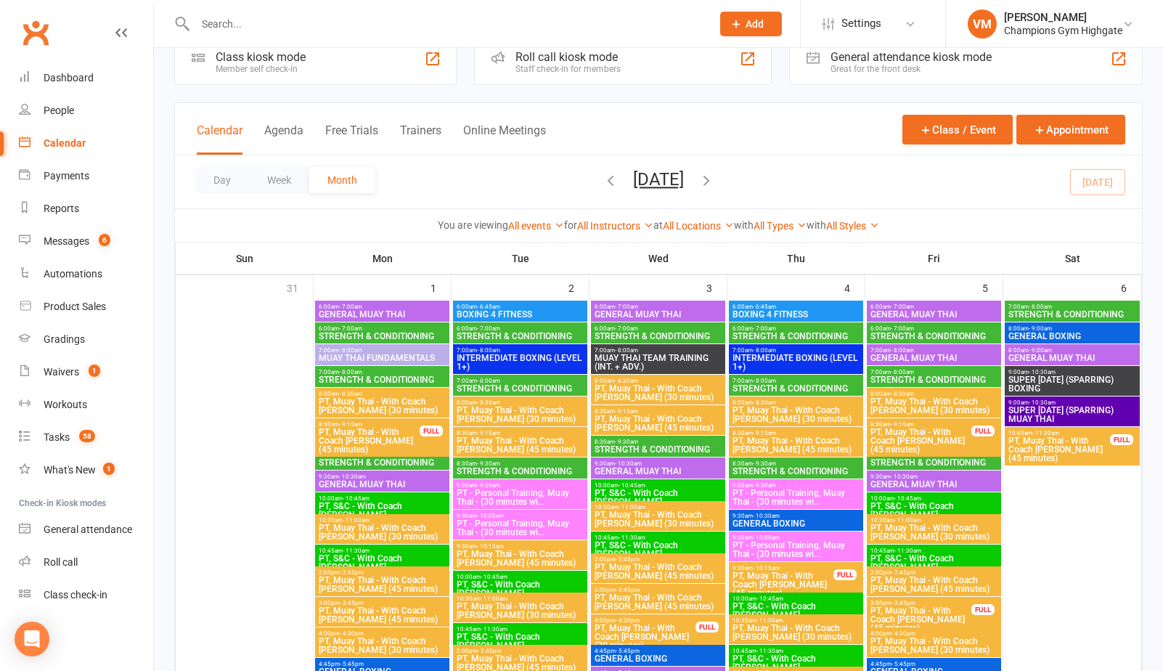
click at [825, 385] on span "STRENGTH & CONDITIONING" at bounding box center [795, 388] width 128 height 9
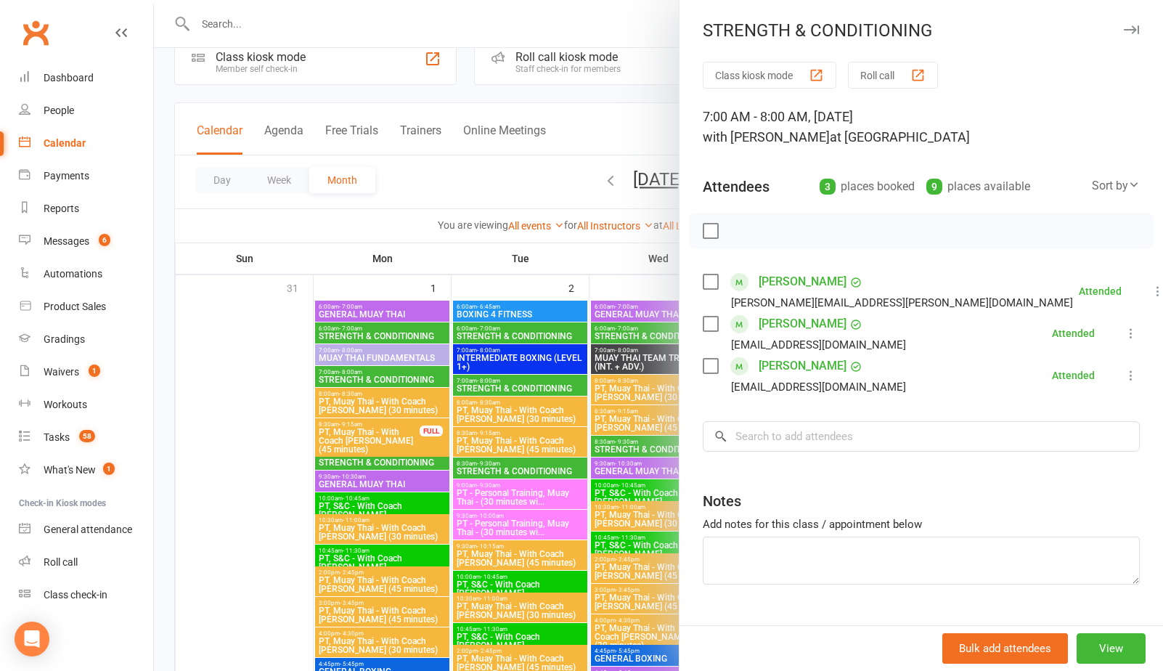
click at [618, 522] on div at bounding box center [658, 335] width 1009 height 671
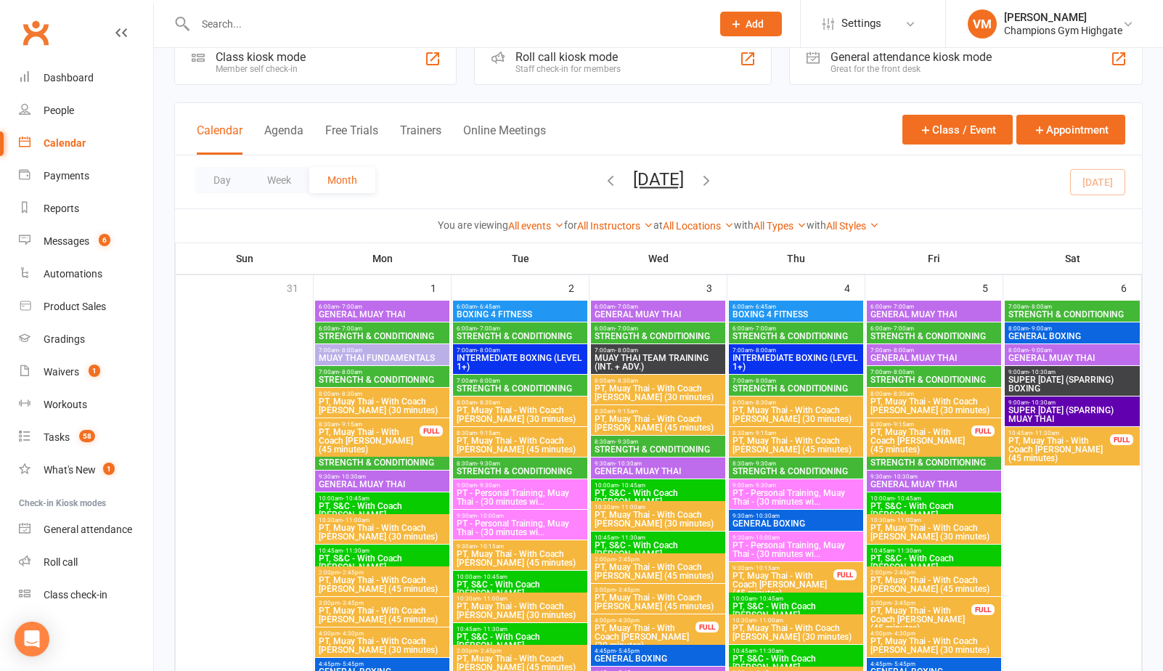
click at [826, 330] on span "6:00am - 7:00am" at bounding box center [795, 328] width 128 height 7
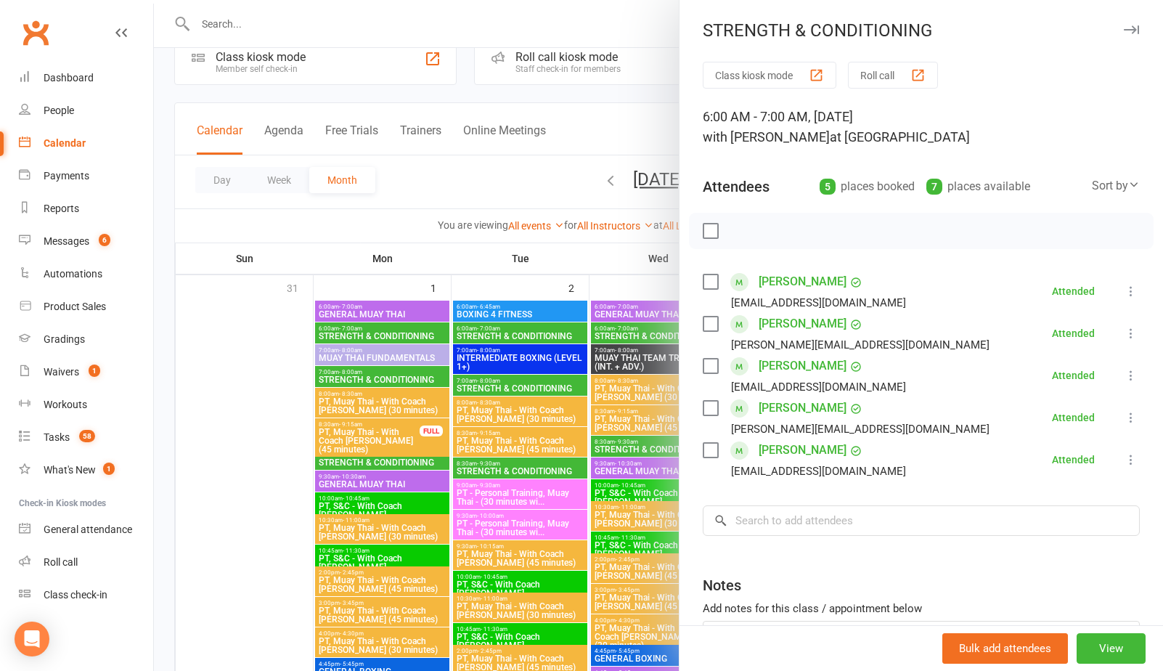
click at [610, 532] on div at bounding box center [658, 335] width 1009 height 671
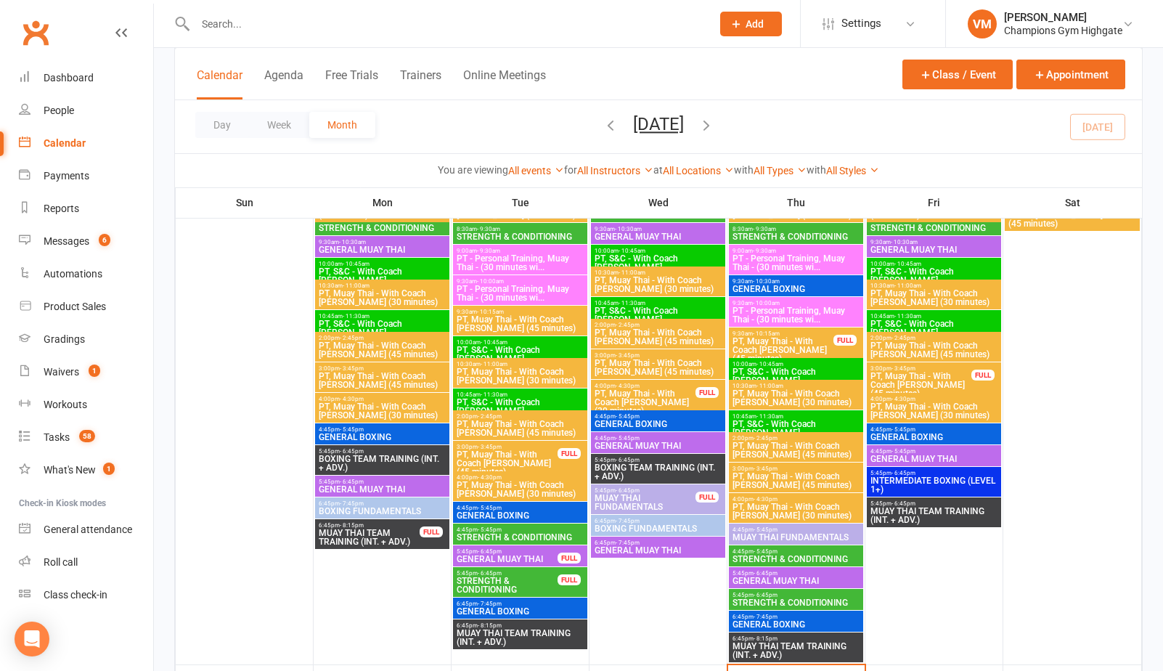
scroll to position [274, 0]
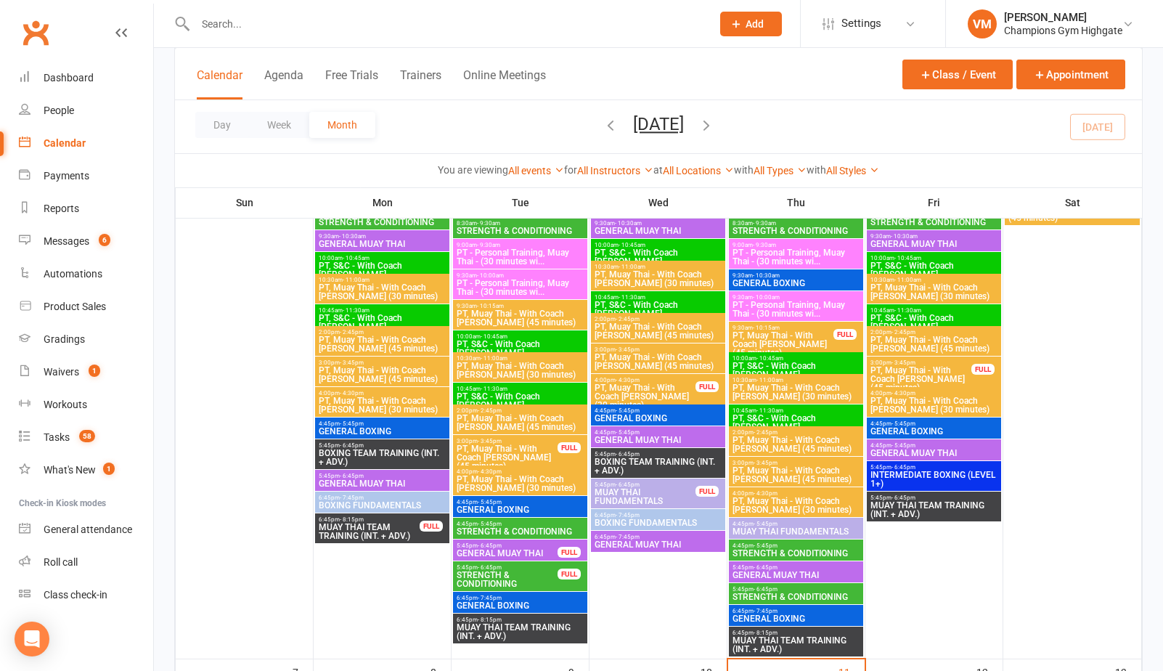
click at [519, 583] on span "STRENGTH & CONDITIONING" at bounding box center [507, 578] width 102 height 17
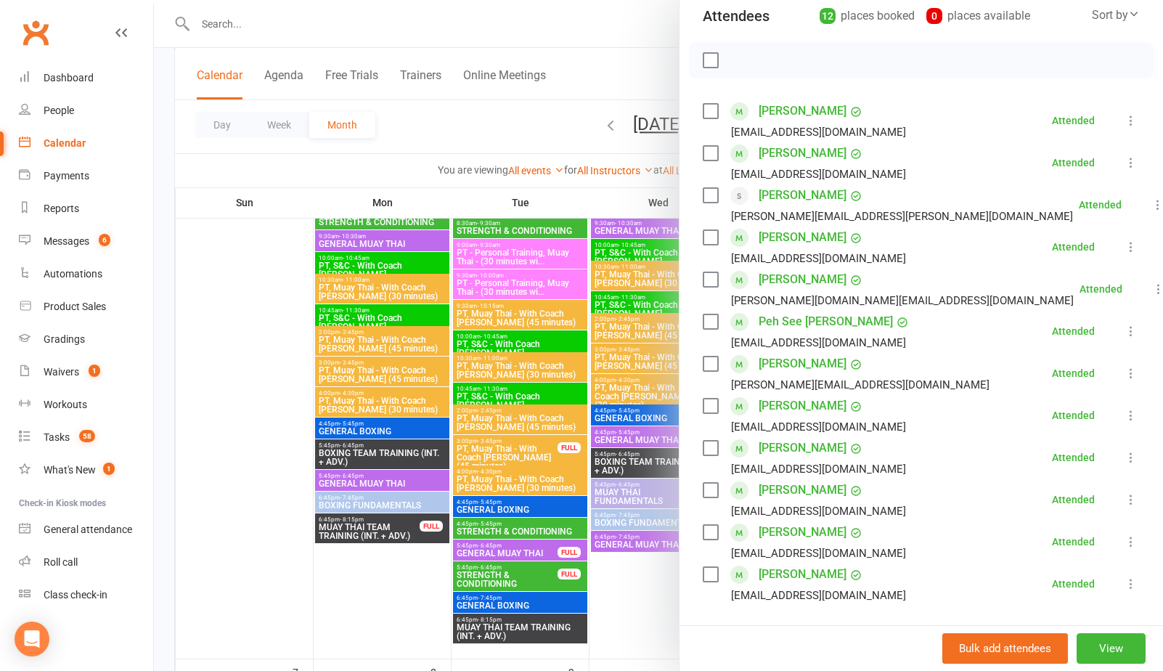
scroll to position [174, 0]
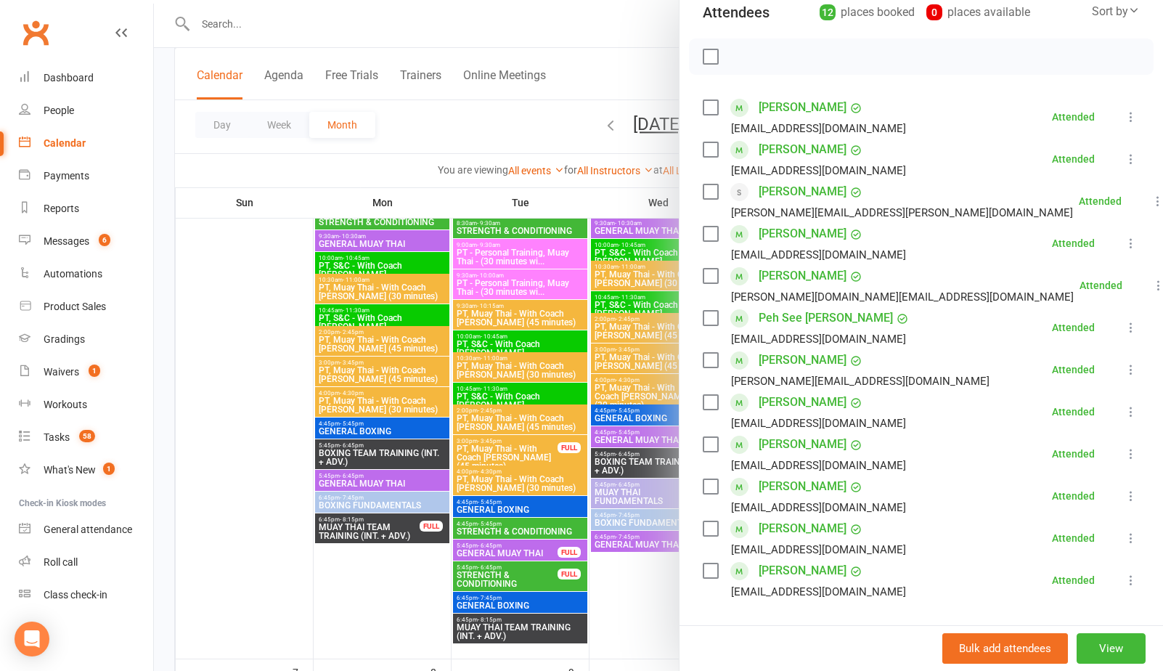
click at [511, 530] on div at bounding box center [658, 335] width 1009 height 671
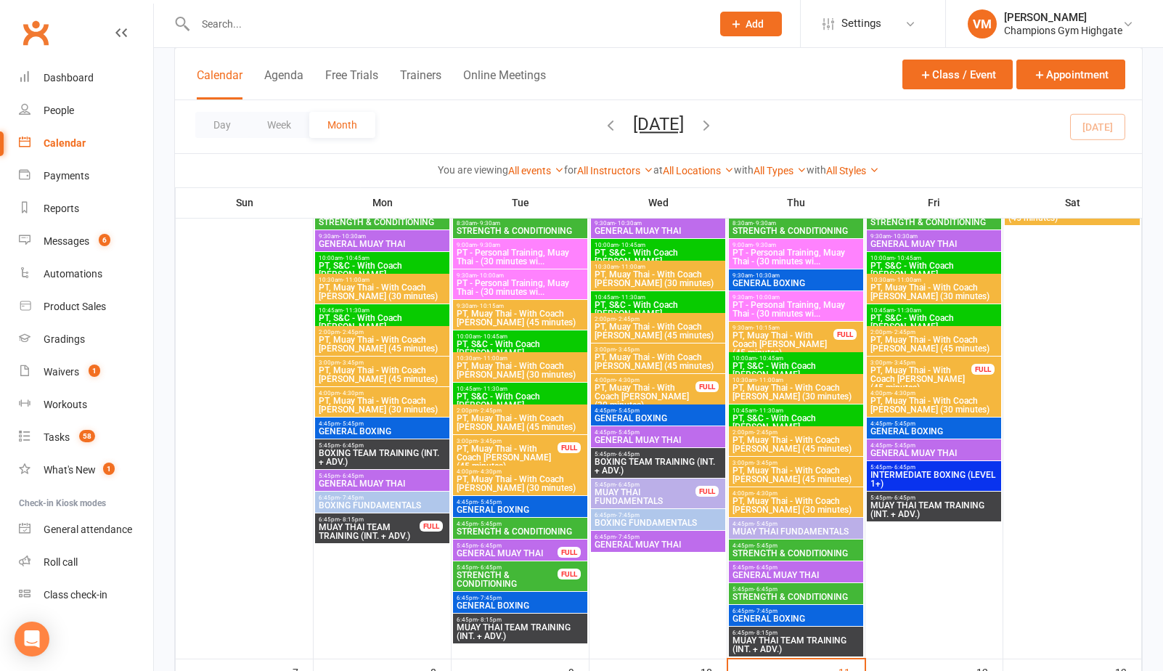
click at [511, 530] on span "STRENGTH & CONDITIONING" at bounding box center [520, 531] width 128 height 9
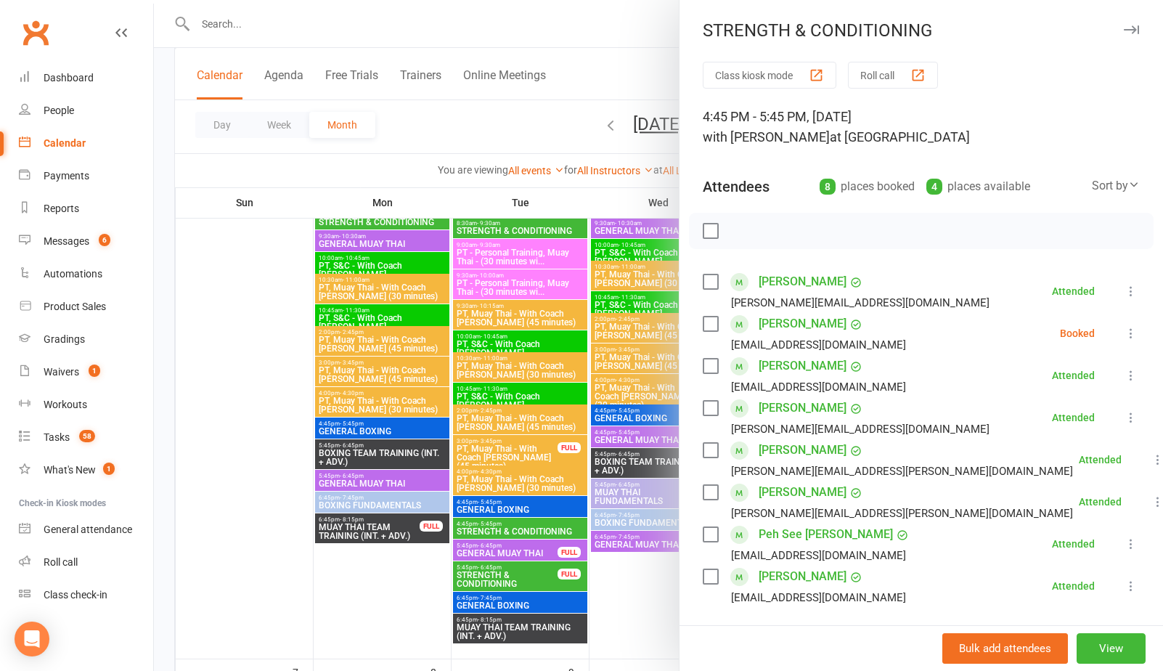
click at [642, 595] on div at bounding box center [658, 335] width 1009 height 671
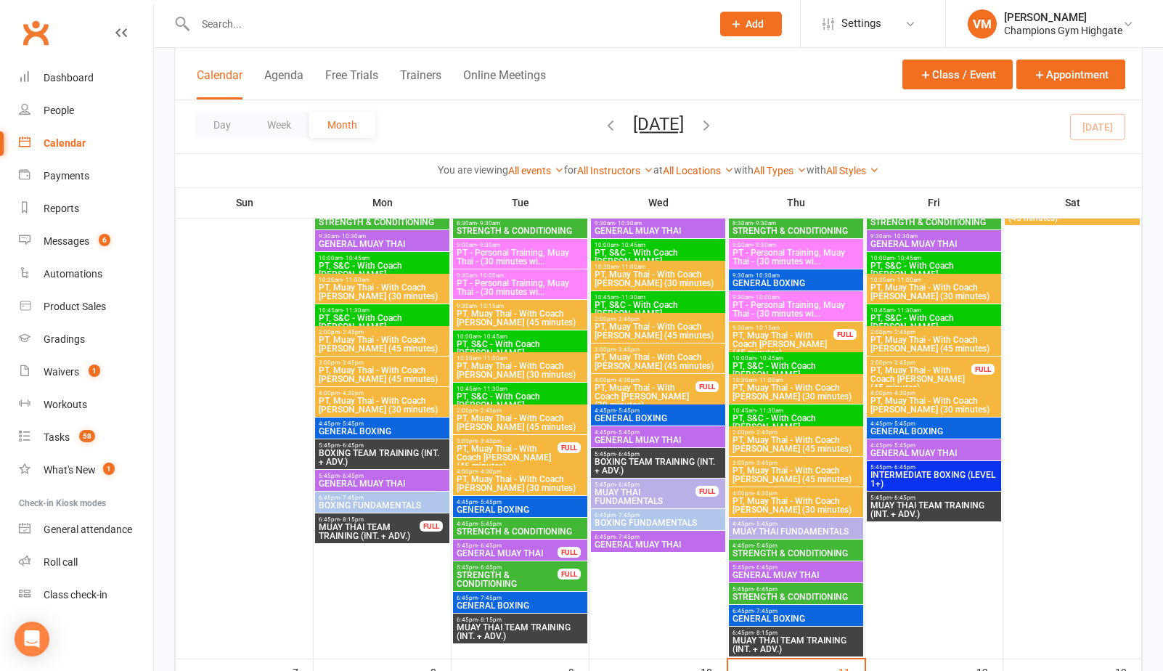
scroll to position [216, 0]
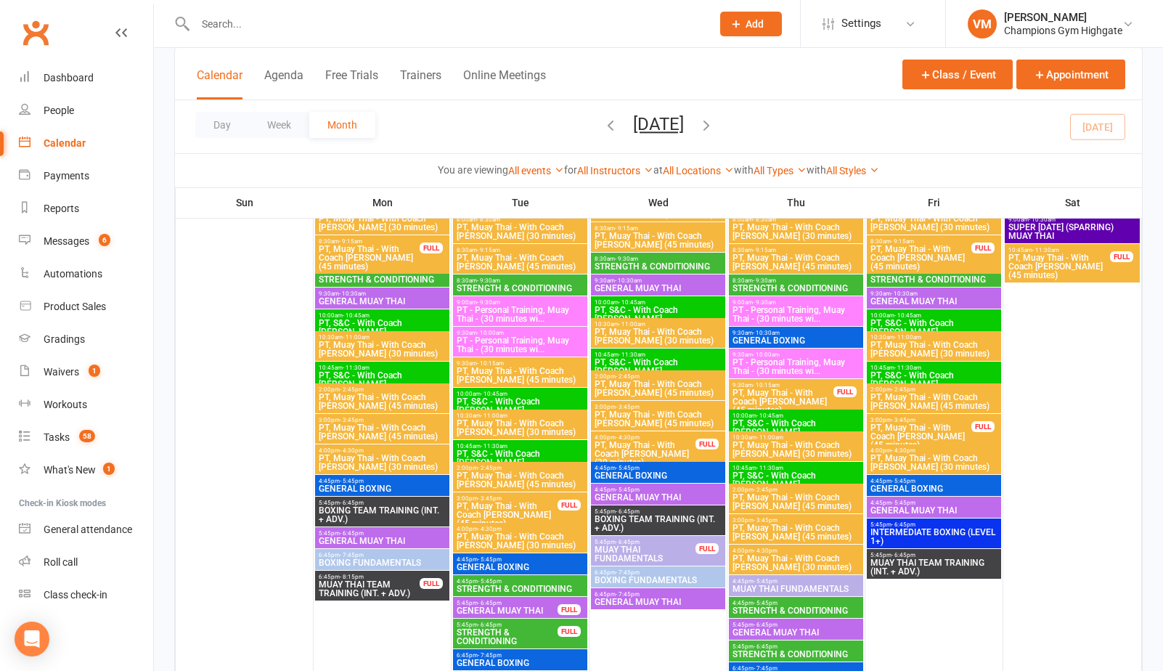
click at [527, 282] on span "8:30am - 9:30am" at bounding box center [520, 280] width 128 height 7
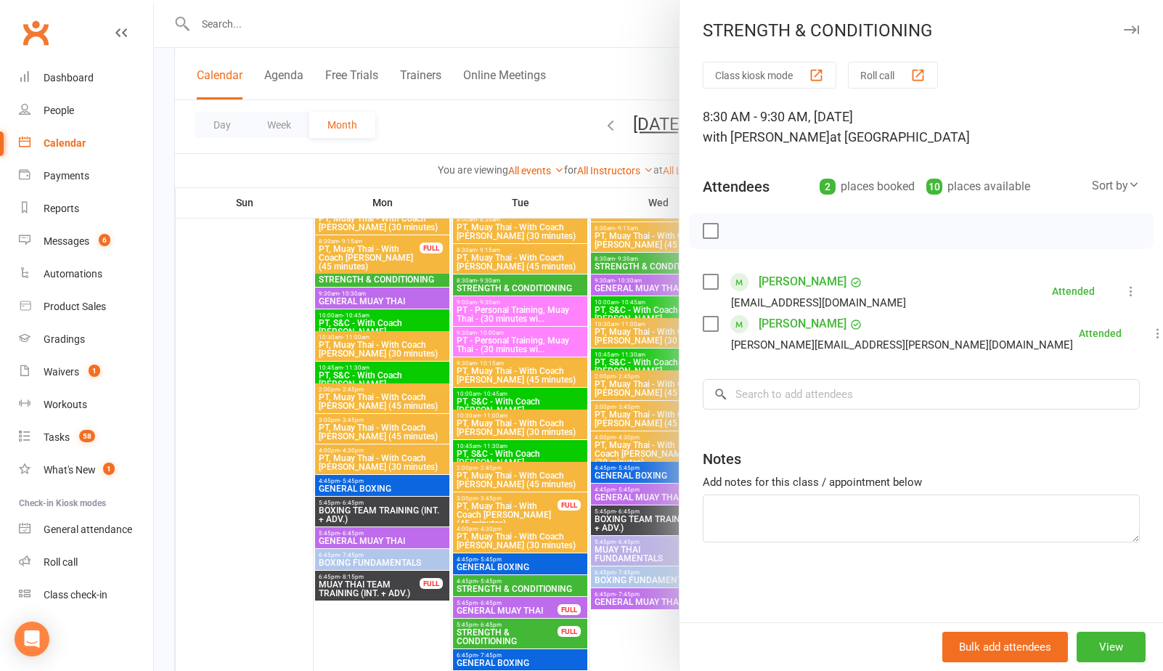
click at [527, 282] on div at bounding box center [658, 335] width 1009 height 671
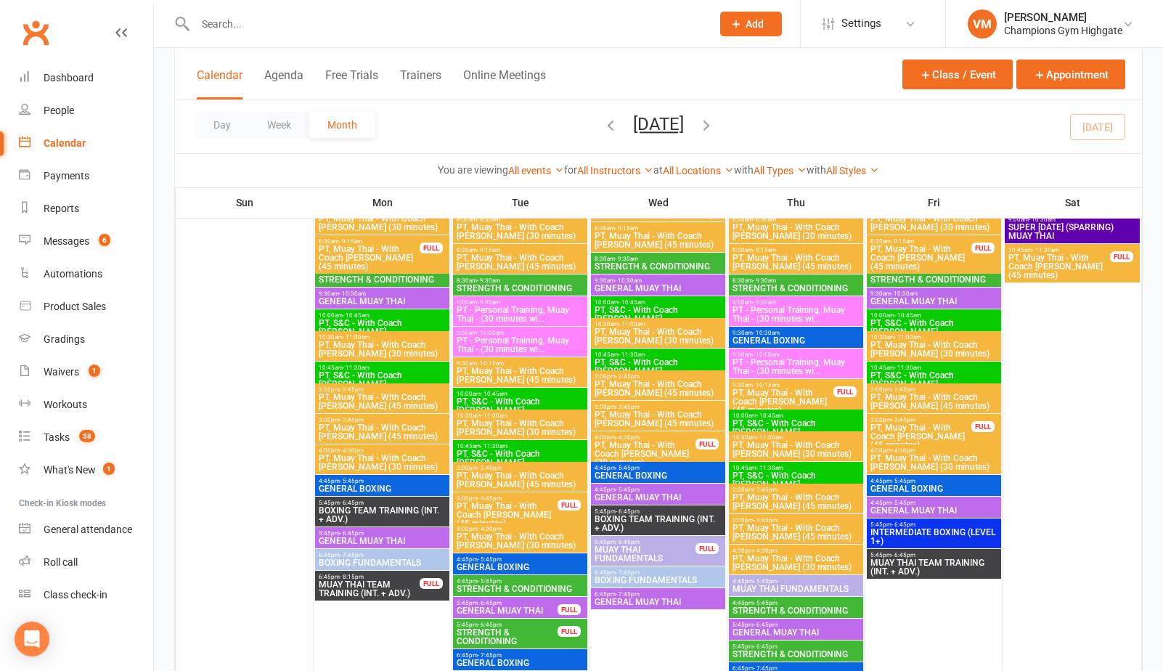
click at [410, 272] on span "8:30am - 9:30am" at bounding box center [382, 271] width 128 height 7
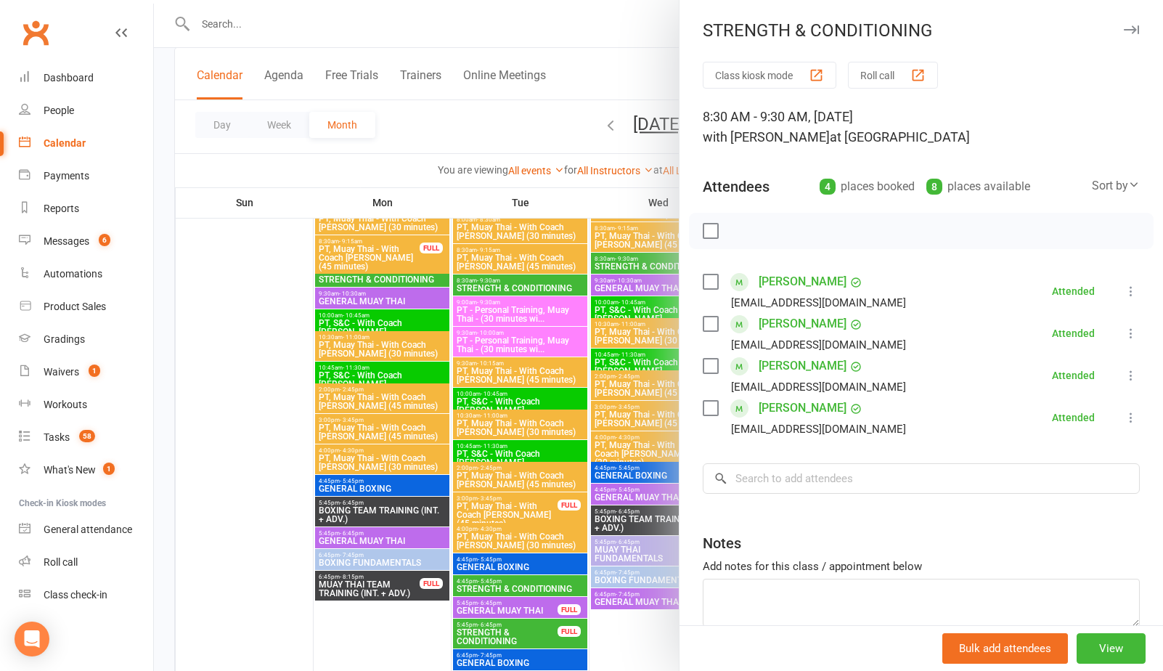
click at [208, 344] on div at bounding box center [658, 335] width 1009 height 671
